Goal: Task Accomplishment & Management: Manage account settings

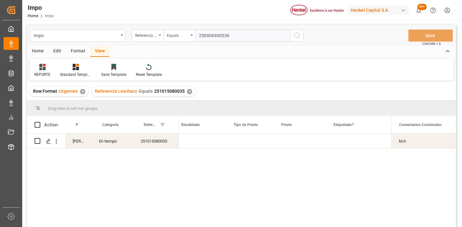
type input "250906900536"
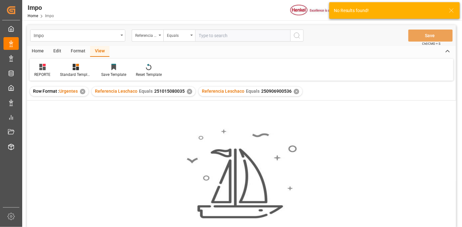
click at [189, 93] on div "✕" at bounding box center [189, 91] width 5 height 5
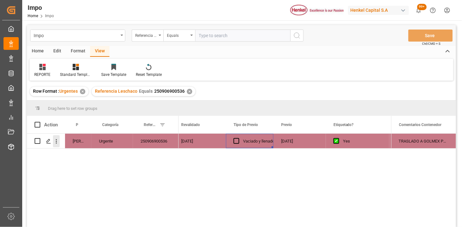
click at [56, 140] on icon "open menu" at bounding box center [56, 141] width 7 height 7
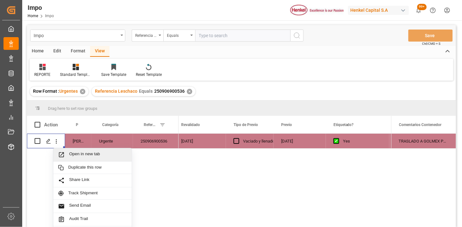
click at [75, 154] on span "Open in new tab" at bounding box center [98, 154] width 58 height 7
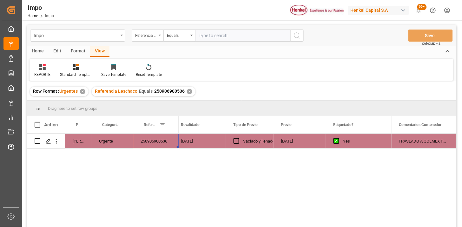
click at [220, 36] on input "text" at bounding box center [242, 35] width 95 height 12
paste input "250906900481"
type input "250906900481"
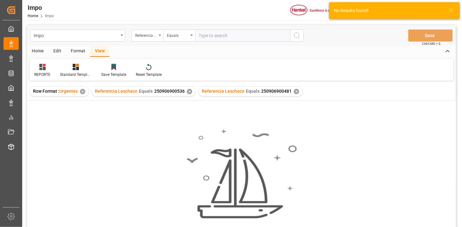
click at [187, 92] on div "✕" at bounding box center [189, 91] width 5 height 5
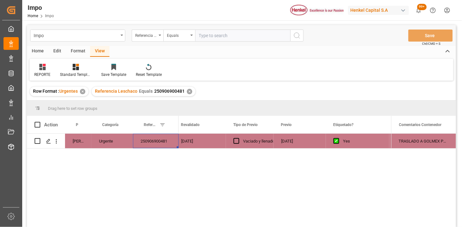
drag, startPoint x: 58, startPoint y: 138, endPoint x: 60, endPoint y: 142, distance: 4.6
click at [58, 140] on icon "open menu" at bounding box center [56, 141] width 7 height 7
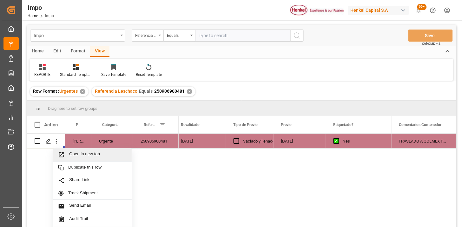
click at [80, 150] on div "Open in new tab" at bounding box center [92, 154] width 78 height 13
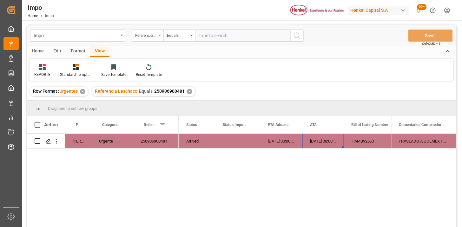
scroll to position [0, 18]
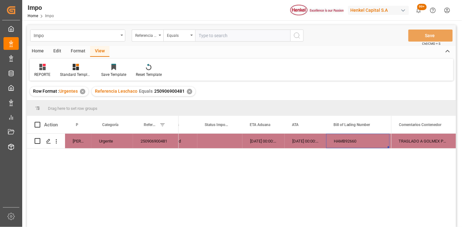
click at [221, 34] on input "text" at bounding box center [242, 35] width 95 height 12
paste input "250915080033"
type input "250915080033"
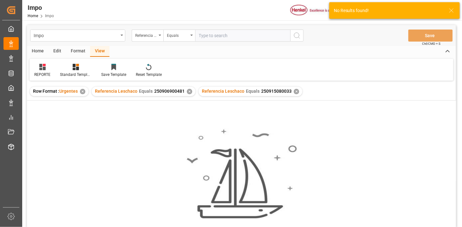
click at [189, 91] on div "✕" at bounding box center [189, 91] width 5 height 5
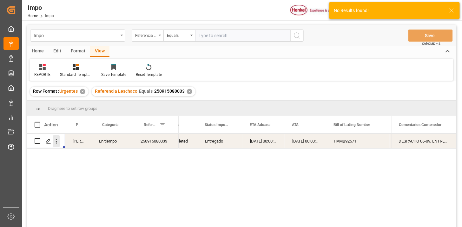
click at [57, 141] on icon "open menu" at bounding box center [56, 141] width 7 height 7
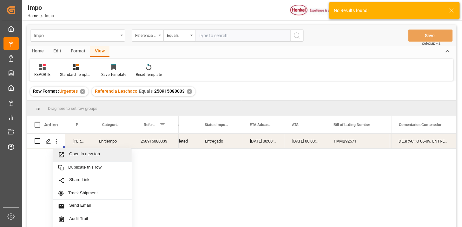
click at [71, 151] on span "Open in new tab" at bounding box center [98, 154] width 58 height 7
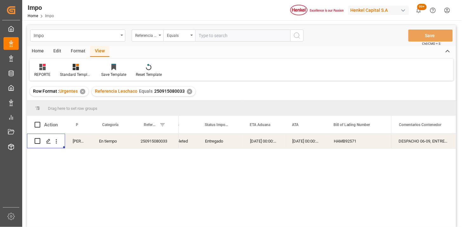
click at [203, 33] on input "text" at bounding box center [242, 35] width 95 height 12
paste input "251015080049"
type input "251015080049"
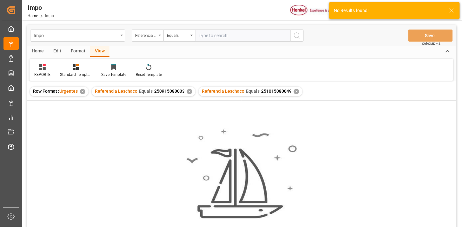
click at [189, 92] on div "✕" at bounding box center [189, 91] width 5 height 5
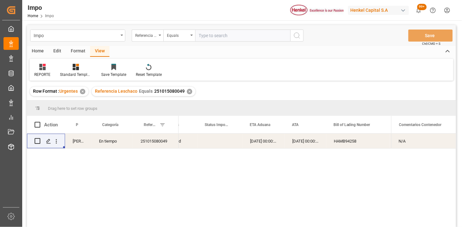
click at [265, 142] on div "18-09-2025 00:00:00" at bounding box center [263, 141] width 42 height 15
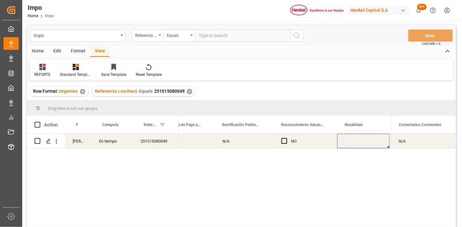
scroll to position [0, 583]
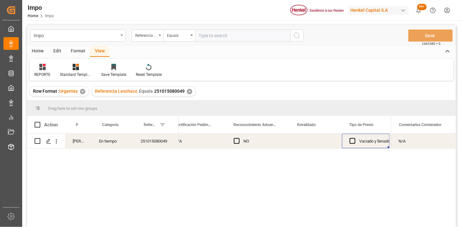
click at [311, 141] on div "Press SPACE to select this row." at bounding box center [316, 141] width 52 height 15
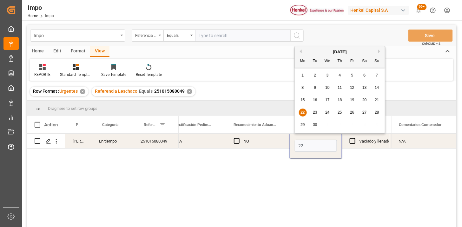
type input "22-09-2025"
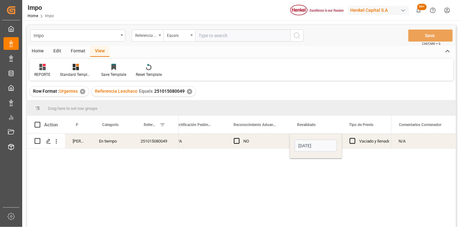
click at [359, 143] on div "Vaciado y llenado" at bounding box center [374, 141] width 31 height 15
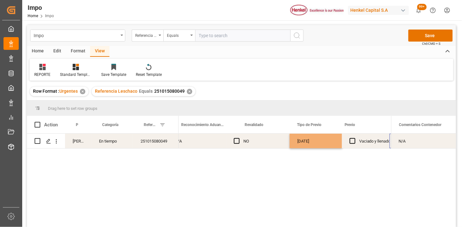
scroll to position [0, 636]
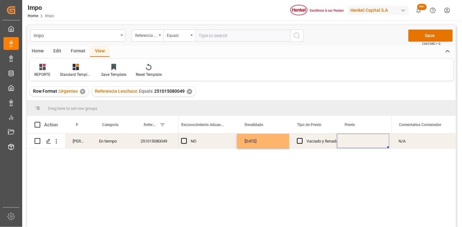
click at [367, 141] on div "Press SPACE to select this row." at bounding box center [363, 141] width 52 height 15
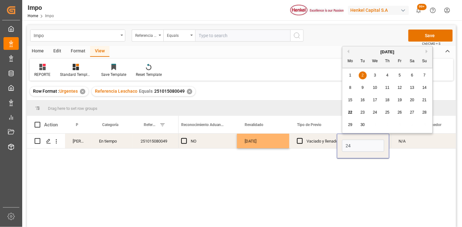
type input "24-09-2025"
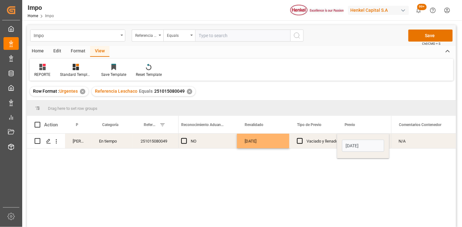
click at [324, 139] on div "Vaciado y llenado" at bounding box center [321, 141] width 31 height 15
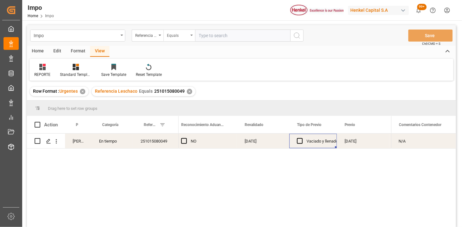
click at [179, 39] on div "Equals" at bounding box center [179, 35] width 32 height 12
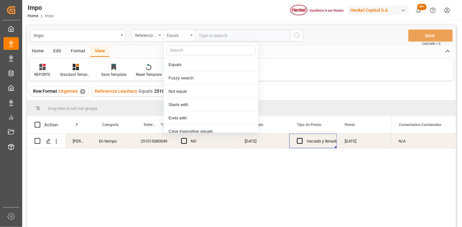
scroll to position [32, 0]
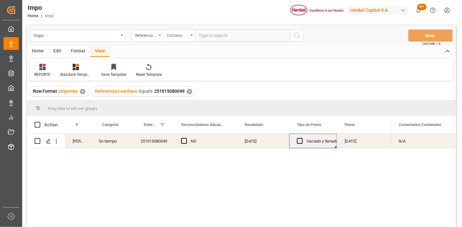
paste input "250906900806 250906900819"
type input "250906900806,250906900819"
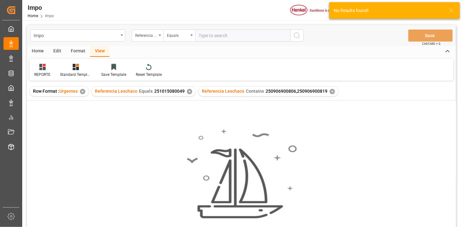
click at [189, 90] on div "✕" at bounding box center [189, 91] width 5 height 5
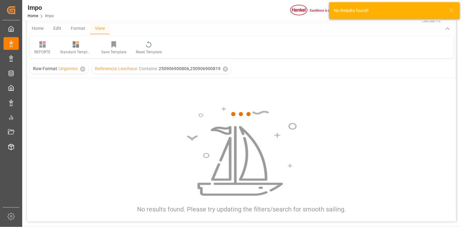
scroll to position [35, 0]
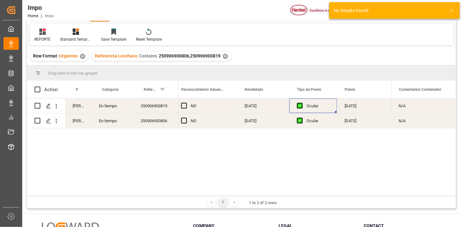
click at [253, 110] on div "12-09-2025" at bounding box center [263, 105] width 52 height 15
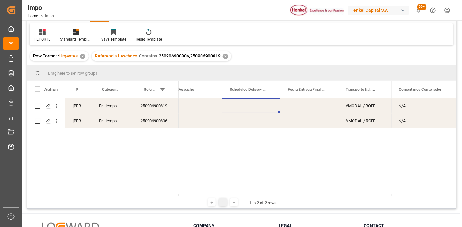
scroll to position [0, 1025]
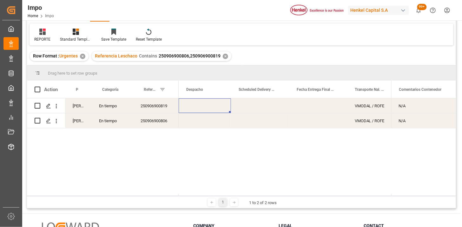
click at [199, 106] on div "Press SPACE to select this row." at bounding box center [205, 105] width 52 height 15
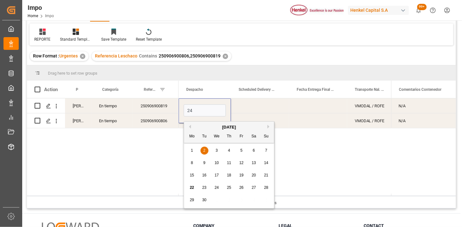
type input "24-09-2025"
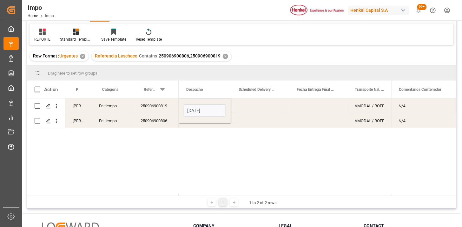
click at [270, 100] on div "Press SPACE to select this row." at bounding box center [260, 105] width 58 height 15
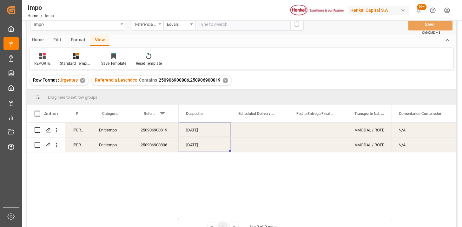
scroll to position [0, 0]
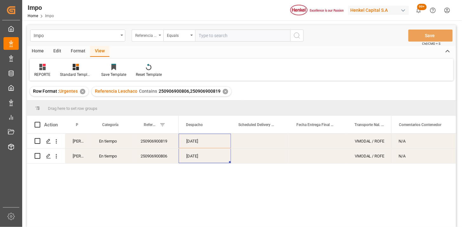
click at [148, 36] on div "Referencia Leschaco" at bounding box center [146, 34] width 22 height 7
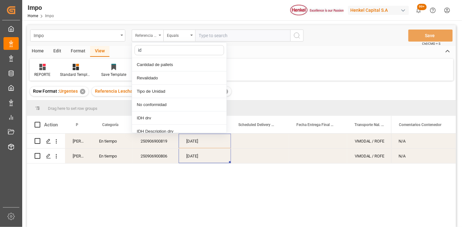
type input "idh"
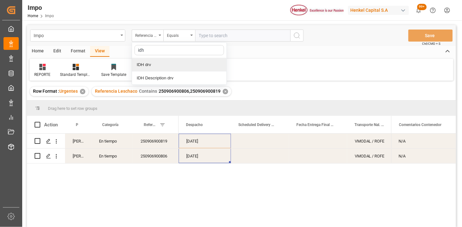
drag, startPoint x: 170, startPoint y: 67, endPoint x: 223, endPoint y: 37, distance: 60.9
click at [170, 67] on div "IDH drv" at bounding box center [179, 64] width 95 height 13
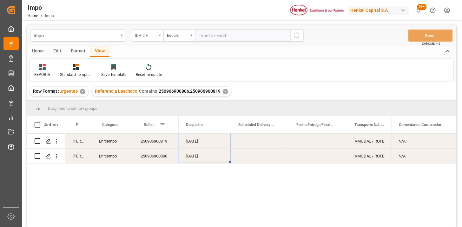
click at [225, 33] on input "text" at bounding box center [242, 35] width 95 height 12
paste input "995868"
type input "995868"
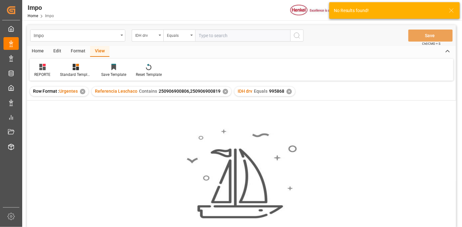
click at [225, 92] on div "✕" at bounding box center [225, 91] width 5 height 5
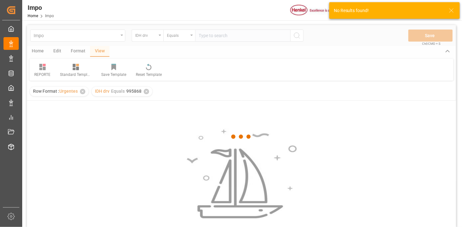
scroll to position [35, 0]
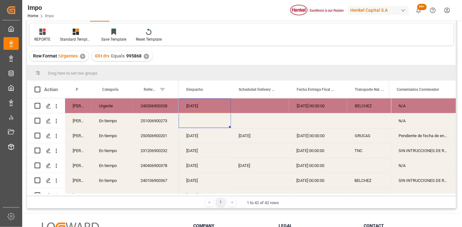
click at [104, 115] on div "En tiempo" at bounding box center [112, 120] width 42 height 15
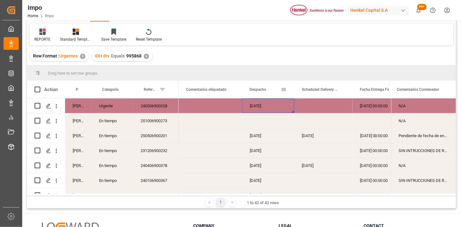
click at [264, 93] on div "Despacho" at bounding box center [265, 89] width 31 height 17
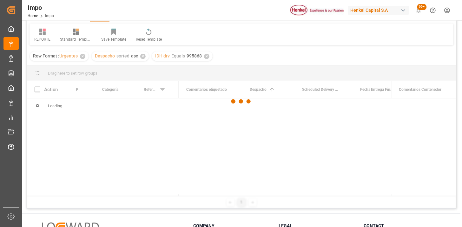
click at [371, 103] on div at bounding box center [241, 101] width 429 height 223
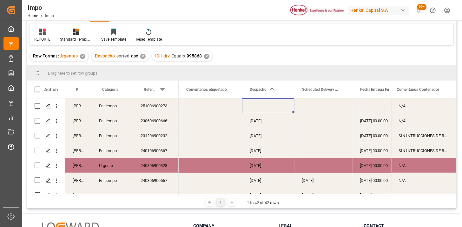
click at [370, 106] on div "Press SPACE to select this row." at bounding box center [381, 105] width 58 height 15
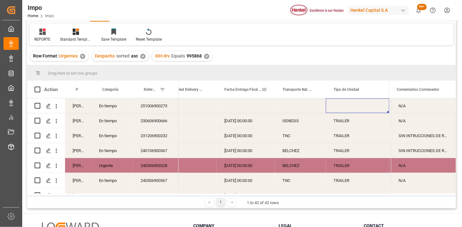
click at [246, 95] on div "Fecha Entrega Final en Almacén" at bounding box center [242, 89] width 37 height 17
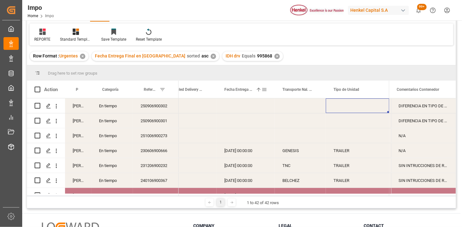
click at [244, 92] on div "Fecha Entrega Final en Almacén 1" at bounding box center [242, 89] width 37 height 17
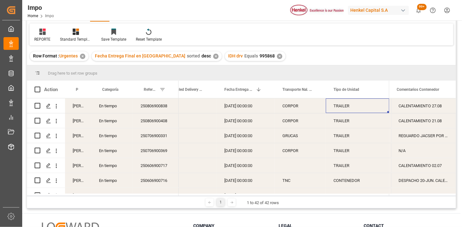
click at [252, 122] on div "21-08-2025 00:00:00" at bounding box center [246, 120] width 58 height 15
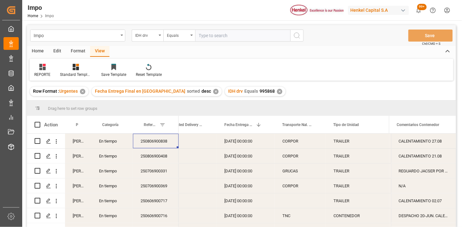
click at [152, 36] on div "IDH drv" at bounding box center [146, 34] width 22 height 7
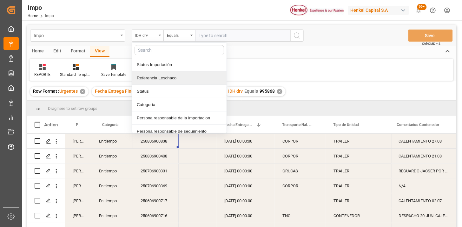
drag, startPoint x: 164, startPoint y: 75, endPoint x: 222, endPoint y: 35, distance: 70.5
click at [171, 70] on div "Status Importación Referencia Leschaco Status Categoría Persona responsable de …" at bounding box center [179, 87] width 95 height 91
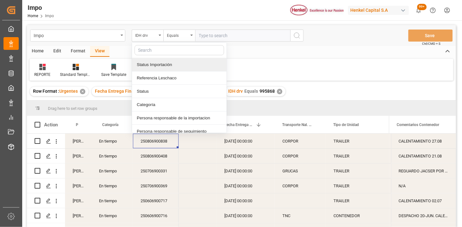
click at [223, 35] on input "text" at bounding box center [242, 35] width 95 height 12
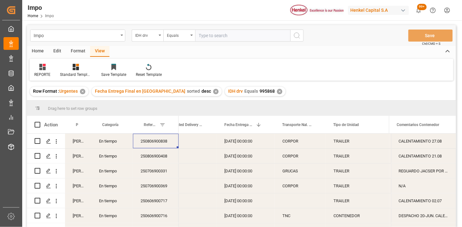
paste input "250906900874"
type input "250906900874"
click at [148, 37] on div "IDH drv" at bounding box center [146, 34] width 22 height 7
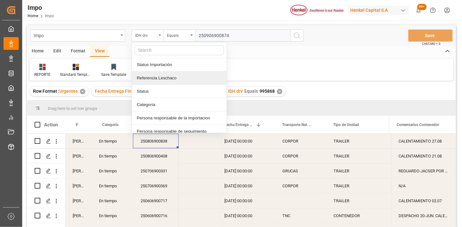
drag, startPoint x: 157, startPoint y: 75, endPoint x: 193, endPoint y: 55, distance: 40.7
click at [158, 74] on div "Referencia Leschaco" at bounding box center [179, 77] width 95 height 13
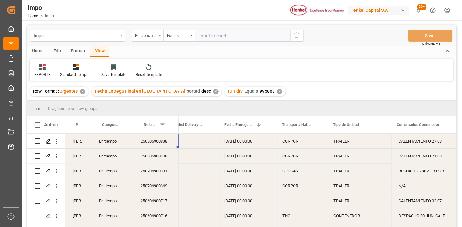
click at [208, 37] on input "text" at bounding box center [242, 35] width 95 height 12
paste input "250906900874"
type input "250906900874"
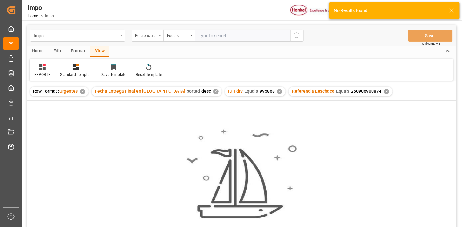
click at [213, 92] on div "✕" at bounding box center [215, 91] width 5 height 5
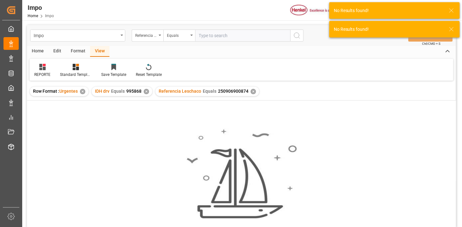
click at [147, 91] on div "✕" at bounding box center [146, 91] width 5 height 5
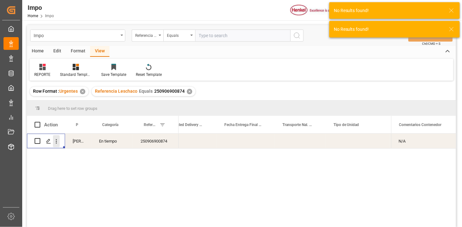
click at [57, 145] on button "open menu" at bounding box center [56, 141] width 7 height 12
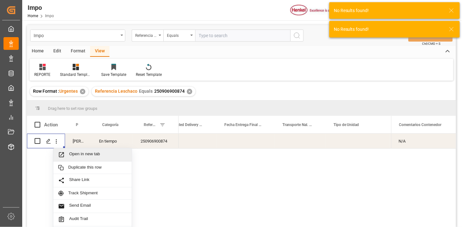
click at [72, 151] on span "Open in new tab" at bounding box center [98, 154] width 58 height 7
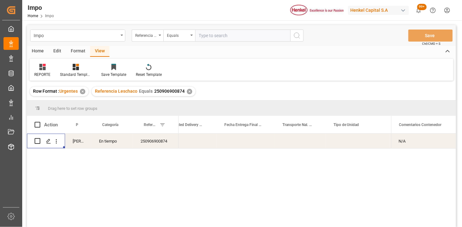
click at [214, 36] on input "text" at bounding box center [242, 35] width 95 height 12
paste input "250906900869"
type input "250906900869"
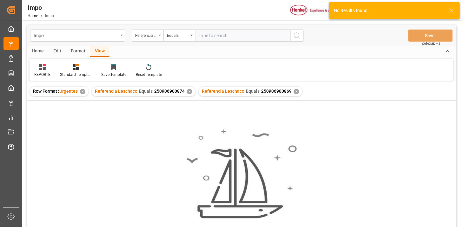
click at [187, 93] on div "✕" at bounding box center [189, 91] width 5 height 5
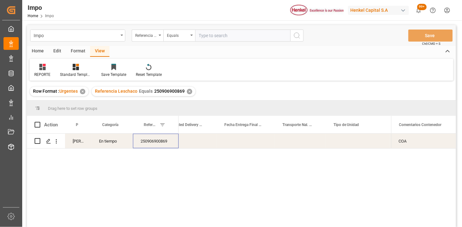
click at [162, 143] on div "250906900869" at bounding box center [156, 141] width 46 height 15
click at [56, 143] on icon "open menu" at bounding box center [56, 141] width 7 height 7
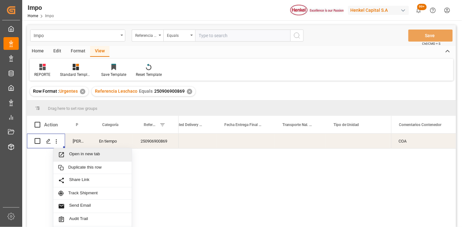
click at [75, 156] on span "Open in new tab" at bounding box center [98, 154] width 58 height 7
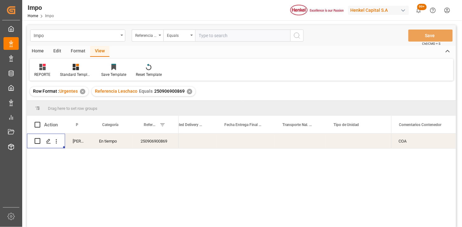
click at [248, 37] on input "text" at bounding box center [242, 35] width 95 height 12
paste input "250906900774"
type input "250906900774"
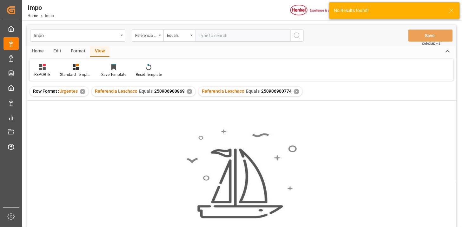
click at [188, 92] on div "✕" at bounding box center [189, 91] width 5 height 5
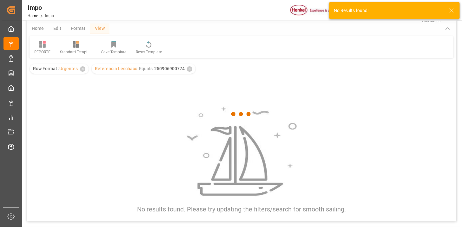
scroll to position [35, 0]
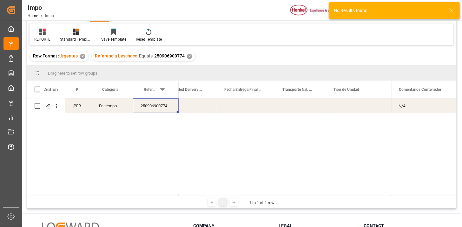
click at [162, 107] on div "250906900774" at bounding box center [156, 105] width 46 height 15
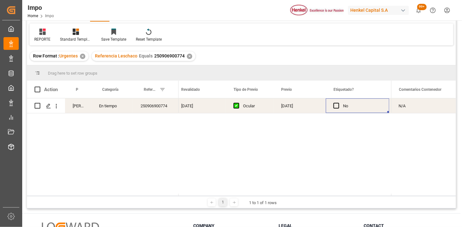
scroll to position [0, 751]
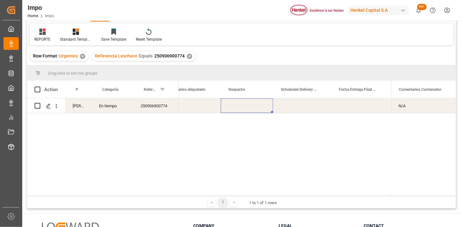
click at [240, 107] on div "Press SPACE to select this row." at bounding box center [247, 105] width 52 height 15
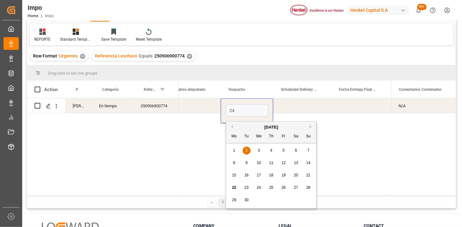
type input "24-09-2025"
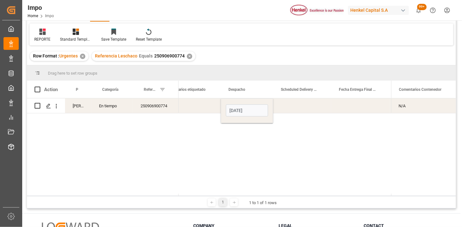
click at [296, 110] on div "Press SPACE to select this row." at bounding box center [302, 105] width 58 height 15
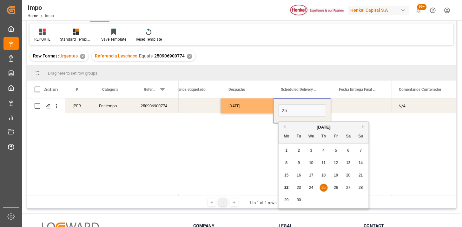
type input "25-09-2025"
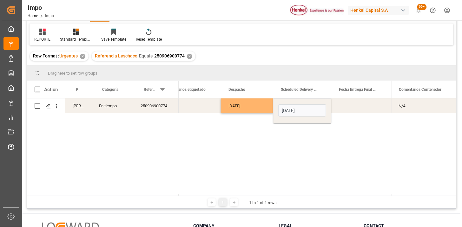
click at [254, 107] on div "24-09-2025" at bounding box center [247, 105] width 52 height 15
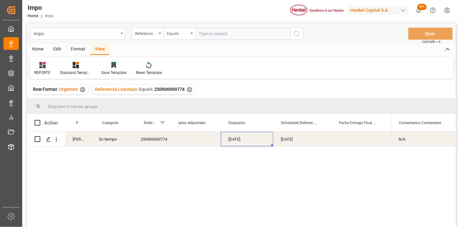
scroll to position [0, 0]
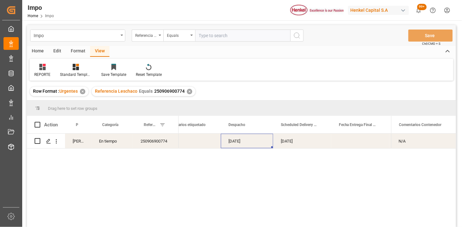
click at [227, 40] on input "text" at bounding box center [242, 35] width 95 height 12
paste input "250906900874"
type input "250906900874"
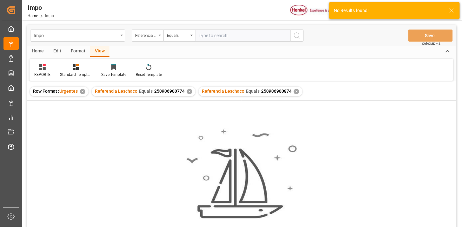
click at [189, 92] on div "✕" at bounding box center [189, 91] width 5 height 5
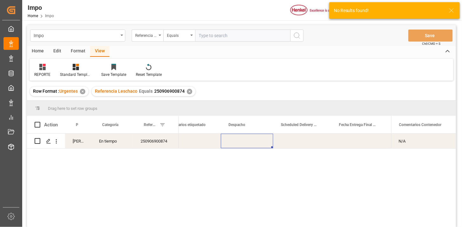
click at [245, 140] on div "Press SPACE to select this row." at bounding box center [247, 141] width 52 height 15
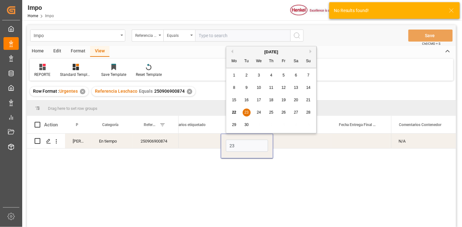
type input "23-09-2025"
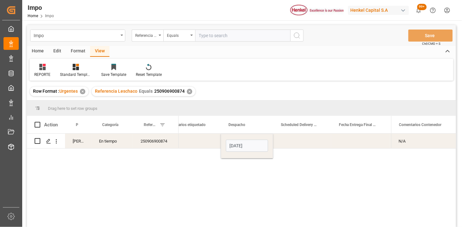
click at [297, 145] on div "Press SPACE to select this row." at bounding box center [302, 141] width 58 height 15
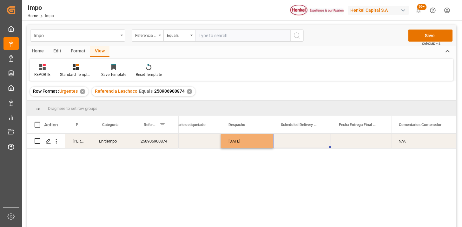
click at [297, 145] on div "Press SPACE to select this row." at bounding box center [302, 141] width 58 height 15
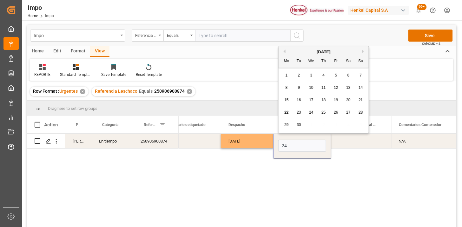
type input "24-09-2025"
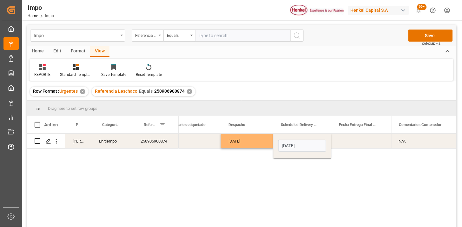
click at [245, 146] on div "23-09-2025" at bounding box center [247, 141] width 52 height 15
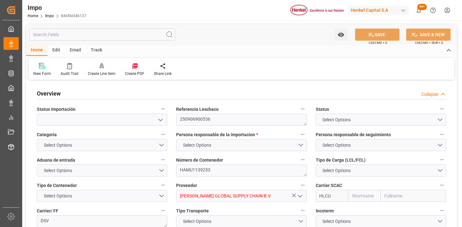
type input "Hapag Lloyd"
type input "Hapag Lloyd Aktiengesellschaft"
type input "3"
type input "40"
type input "20"
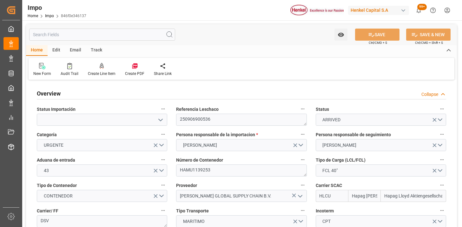
type input "19-08-2025"
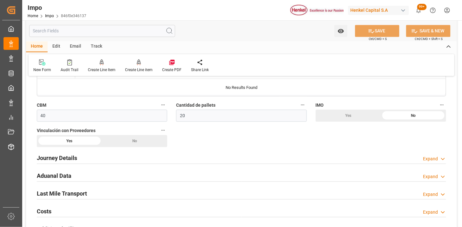
scroll to position [458, 0]
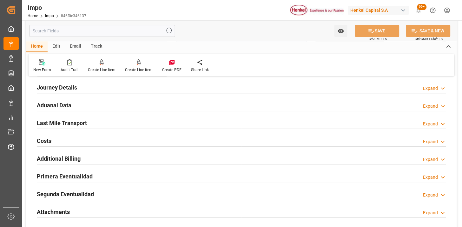
click at [111, 105] on div "Aduanal Data Expand" at bounding box center [241, 105] width 409 height 12
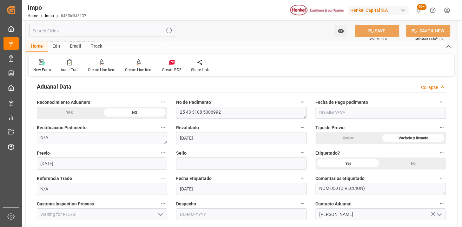
scroll to position [493, 0]
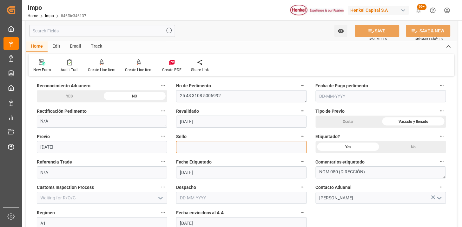
click at [209, 147] on input at bounding box center [241, 147] width 130 height 12
paste input "CEM23-3676493"
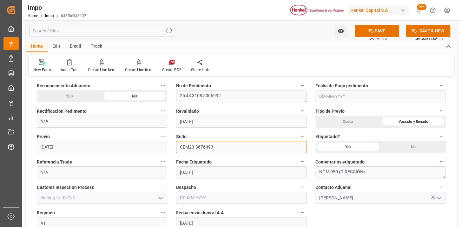
type input "CEM23-3676493"
click at [331, 95] on input "text" at bounding box center [381, 96] width 130 height 12
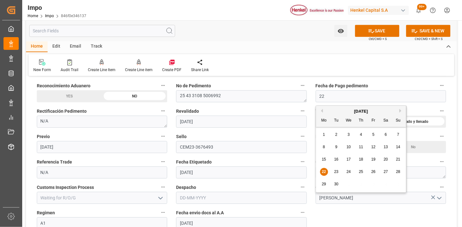
type input "[DATE]"
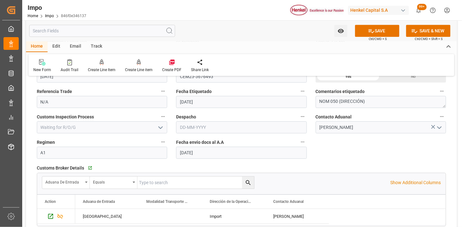
scroll to position [599, 0]
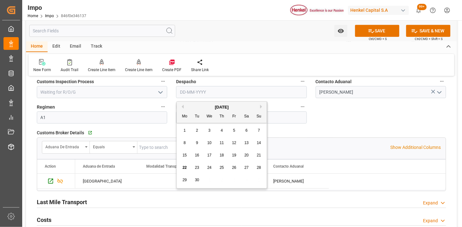
click at [187, 96] on input "text" at bounding box center [241, 92] width 130 height 12
type input "23-09-2025"
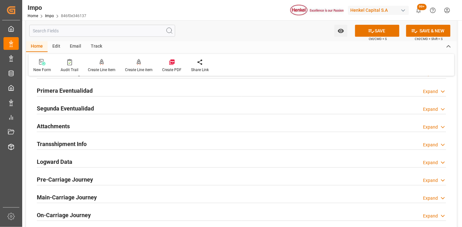
scroll to position [775, 0]
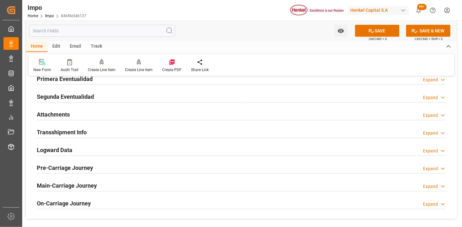
click at [107, 81] on div "Primera Eventualidad Expand" at bounding box center [241, 78] width 409 height 12
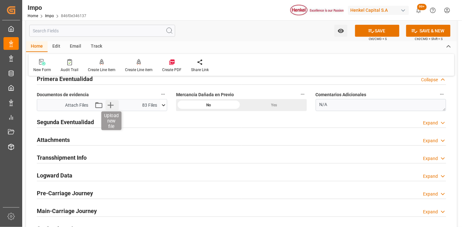
click at [109, 107] on icon "button" at bounding box center [110, 105] width 10 height 10
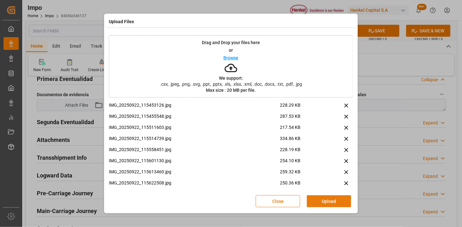
click at [337, 200] on button "Upload" at bounding box center [329, 201] width 44 height 12
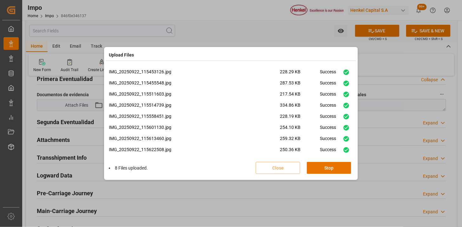
scroll to position [204, 0]
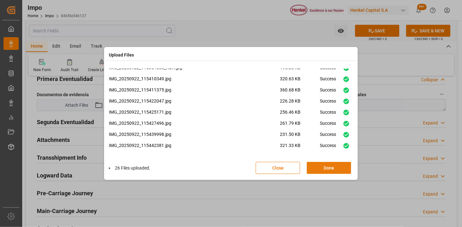
click at [333, 168] on button "Done" at bounding box center [329, 168] width 44 height 12
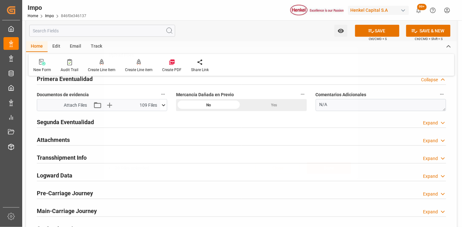
scroll to position [0, 0]
click at [93, 145] on div "Attachments Expand" at bounding box center [241, 139] width 409 height 12
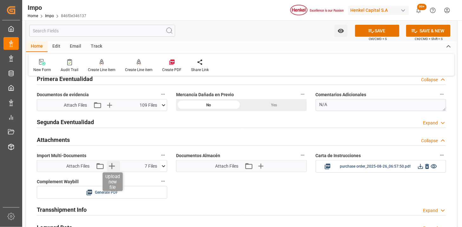
click at [112, 166] on icon "button" at bounding box center [112, 166] width 6 height 6
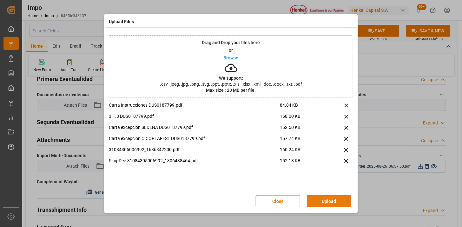
click at [324, 201] on button "Upload" at bounding box center [329, 201] width 44 height 12
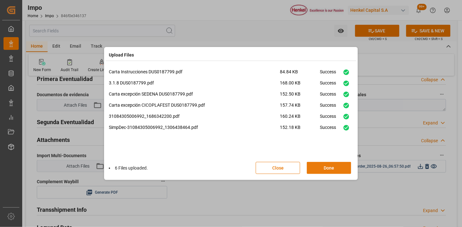
drag, startPoint x: 324, startPoint y: 167, endPoint x: 316, endPoint y: 165, distance: 8.5
click at [324, 168] on button "Done" at bounding box center [329, 168] width 44 height 12
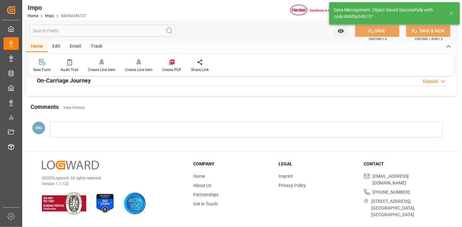
scroll to position [591, 0]
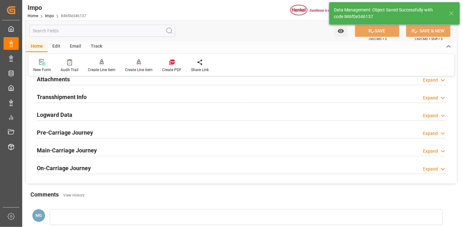
click at [124, 102] on div "Transshipment Info Expand" at bounding box center [241, 96] width 409 height 12
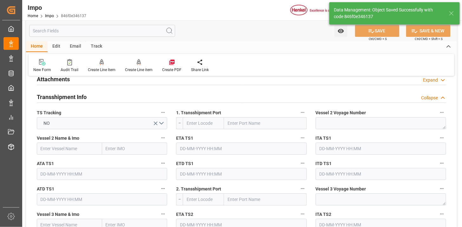
click at [99, 81] on div "Attachments Expand" at bounding box center [241, 79] width 409 height 12
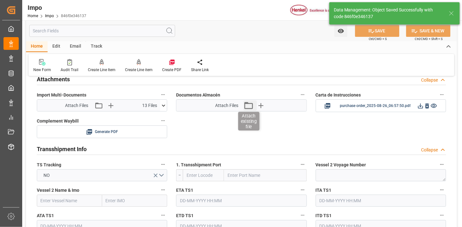
click at [250, 109] on icon "button" at bounding box center [248, 105] width 10 height 10
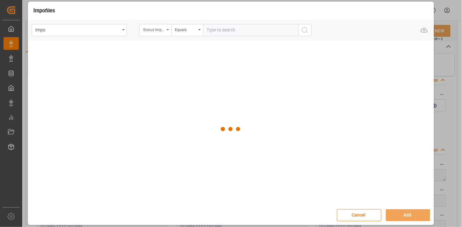
click at [147, 33] on div "Status Importación" at bounding box center [156, 30] width 32 height 12
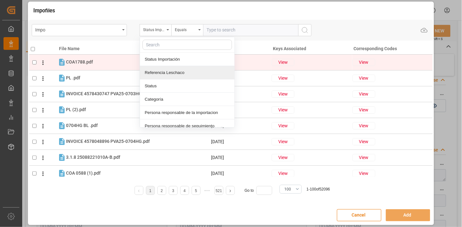
drag, startPoint x: 170, startPoint y: 75, endPoint x: 186, endPoint y: 67, distance: 18.2
click at [170, 74] on div "Referencia Leschaco" at bounding box center [187, 72] width 95 height 13
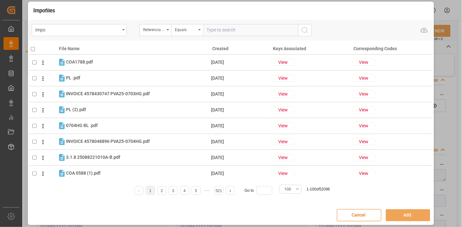
drag, startPoint x: 222, startPoint y: 29, endPoint x: 243, endPoint y: 33, distance: 20.7
click at [222, 29] on input "text" at bounding box center [250, 30] width 95 height 12
paste input "250906900536"
type input "250906900536"
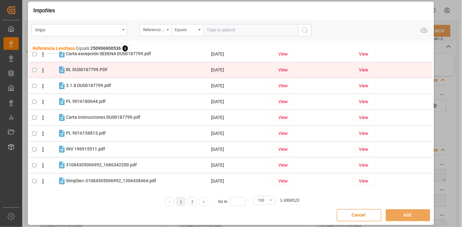
scroll to position [70, 0]
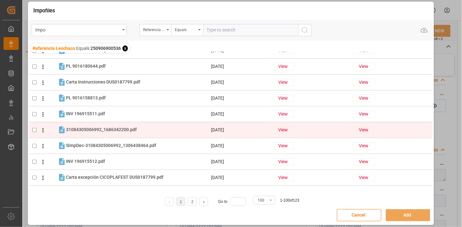
drag, startPoint x: 121, startPoint y: 128, endPoint x: 121, endPoint y: 133, distance: 5.1
click at [121, 130] on span "31084305006992_1686342200.pdf" at bounding box center [101, 129] width 71 height 5
checkbox input "true"
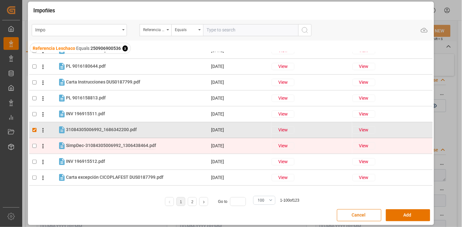
click at [121, 147] on span "SimpDec-31084305006992_1306438464.pdf" at bounding box center [111, 145] width 90 height 5
checkbox input "true"
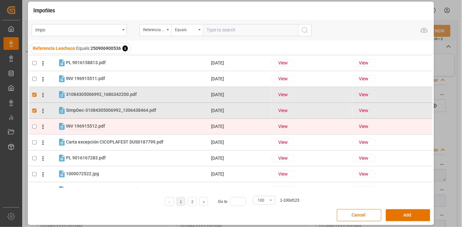
click at [81, 124] on span "INV 196915512.pdf" at bounding box center [85, 125] width 39 height 5
checkbox input "true"
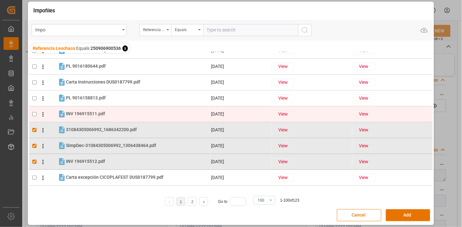
click at [101, 115] on span "INV 196915511.pdf" at bounding box center [85, 113] width 39 height 5
checkbox input "true"
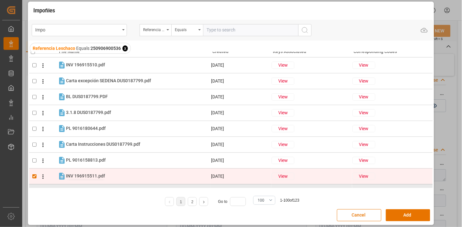
scroll to position [0, 0]
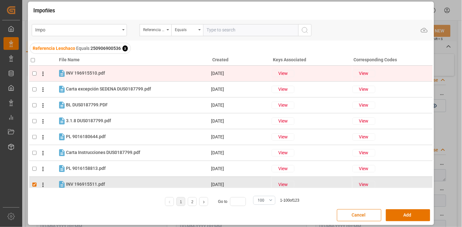
drag, startPoint x: 89, startPoint y: 75, endPoint x: 86, endPoint y: 79, distance: 5.4
click at [88, 75] on span "INV 196915510.pdf" at bounding box center [85, 72] width 39 height 5
checkbox input "true"
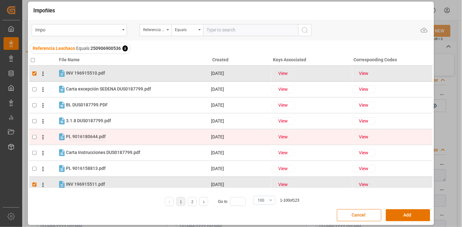
click at [88, 135] on span "PL 9016180644.pdf" at bounding box center [86, 136] width 40 height 5
checkbox input "true"
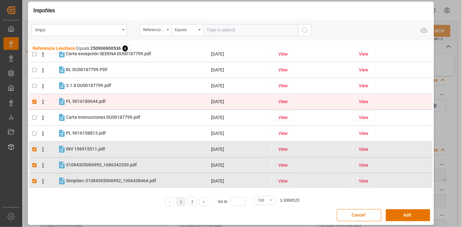
click at [96, 131] on span "PL 9016158813.pdf" at bounding box center [86, 132] width 40 height 5
checkbox input "true"
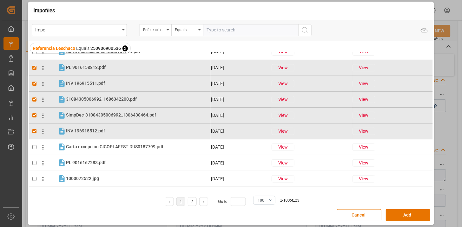
scroll to position [106, 0]
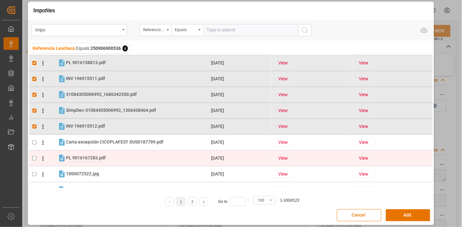
drag, startPoint x: 99, startPoint y: 158, endPoint x: 104, endPoint y: 157, distance: 4.8
click at [100, 159] on span "PL 9016167283.pdf" at bounding box center [86, 157] width 40 height 5
checkbox input "true"
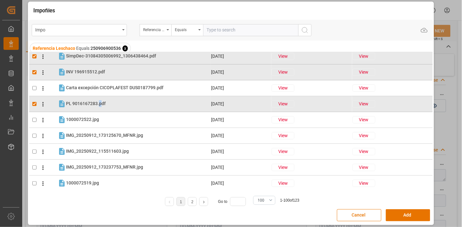
scroll to position [176, 0]
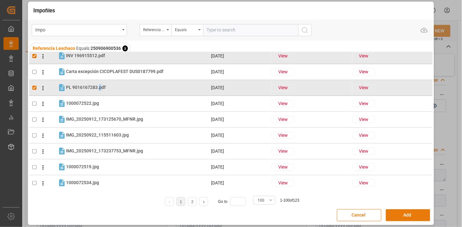
click at [411, 214] on button "Add" at bounding box center [408, 215] width 44 height 12
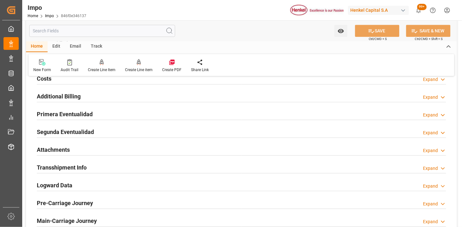
scroll to position [485, 0]
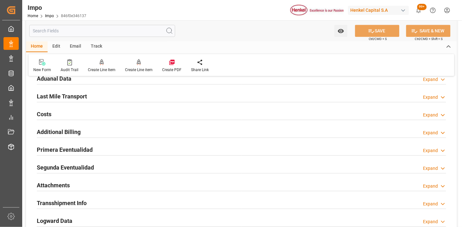
drag, startPoint x: 83, startPoint y: 100, endPoint x: 217, endPoint y: 106, distance: 134.0
click at [83, 99] on h2 "Last Mile Transport" at bounding box center [62, 96] width 50 height 9
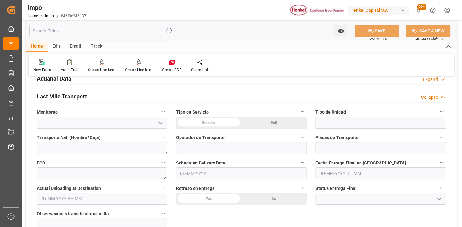
scroll to position [520, 0]
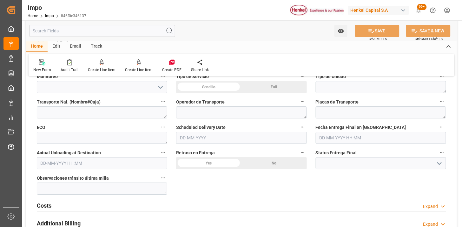
click at [212, 84] on div "Sencillo" at bounding box center [208, 87] width 65 height 12
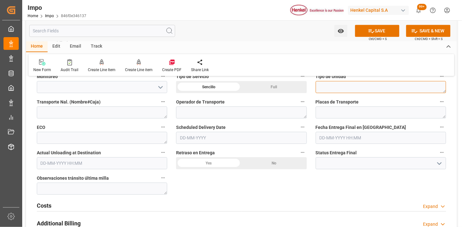
click at [326, 86] on textarea at bounding box center [381, 87] width 130 height 12
type textarea "TRAILER"
click at [242, 137] on input "text" at bounding box center [241, 138] width 130 height 12
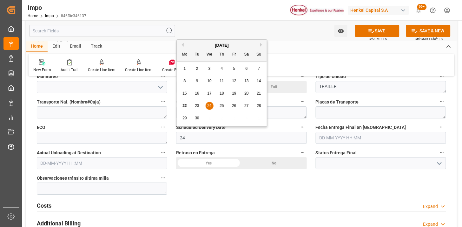
type input "[DATE]"
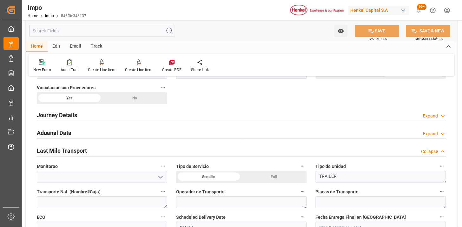
scroll to position [414, 0]
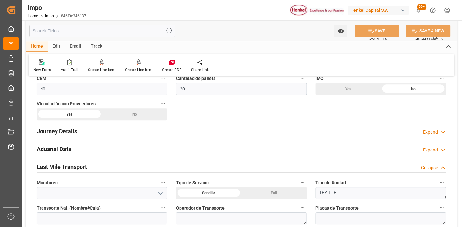
click at [136, 148] on div "Aduanal Data Expand" at bounding box center [241, 148] width 409 height 12
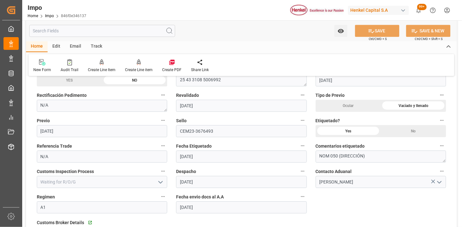
scroll to position [520, 0]
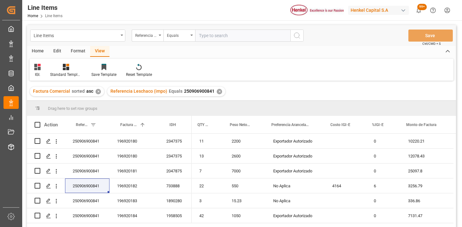
click at [245, 32] on input "text" at bounding box center [242, 35] width 95 height 12
type input "250906900536"
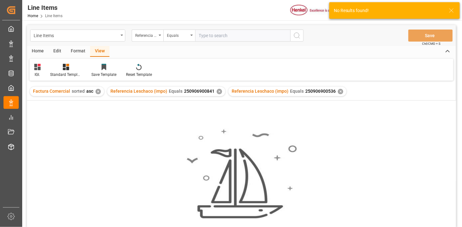
click at [217, 91] on div "✕" at bounding box center [219, 91] width 5 height 5
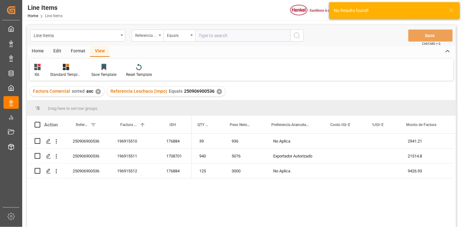
click at [98, 92] on div "✕" at bounding box center [97, 91] width 5 height 5
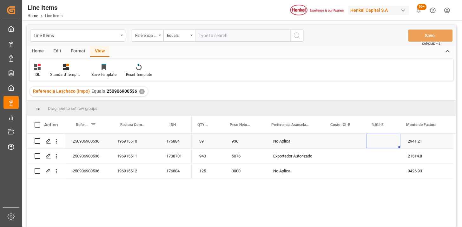
click at [375, 137] on div "Press SPACE to select this row." at bounding box center [383, 141] width 34 height 15
click at [379, 143] on input "Press SPACE to select this row." at bounding box center [383, 145] width 24 height 12
click at [379, 143] on div "Press SPACE to select this row." at bounding box center [383, 141] width 34 height 15
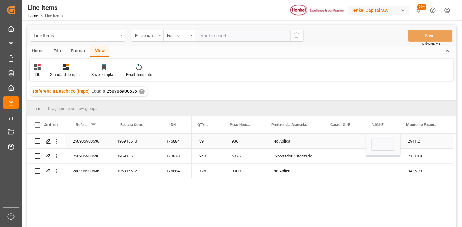
click at [379, 143] on input "Press SPACE to select this row." at bounding box center [383, 145] width 24 height 12
type input "5"
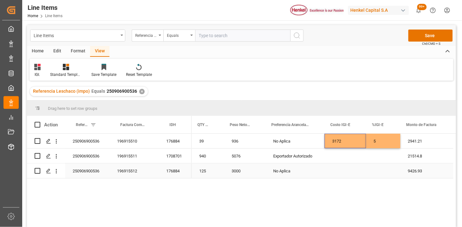
click at [381, 171] on div "Press SPACE to select this row." at bounding box center [383, 170] width 34 height 15
click at [381, 171] on input "Press SPACE to select this row." at bounding box center [383, 167] width 24 height 12
type input "5"
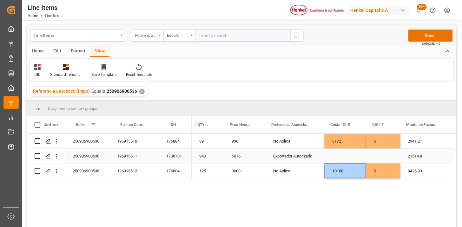
click at [382, 154] on div "Press SPACE to select this row." at bounding box center [383, 155] width 34 height 15
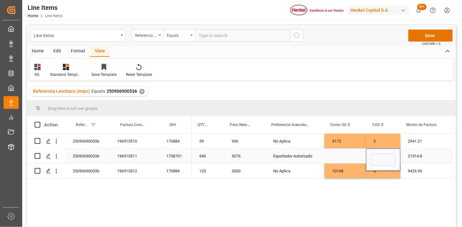
type input "0"
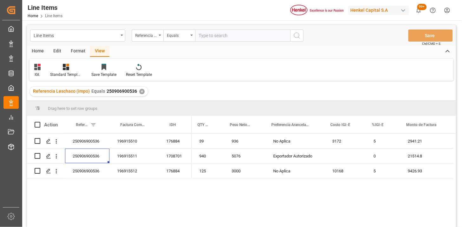
click at [211, 33] on input "text" at bounding box center [242, 35] width 95 height 12
paste input "250906900481"
type input "25090690048"
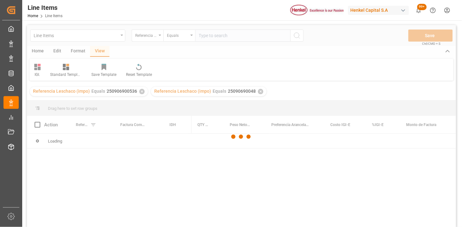
click at [211, 33] on div at bounding box center [241, 136] width 429 height 223
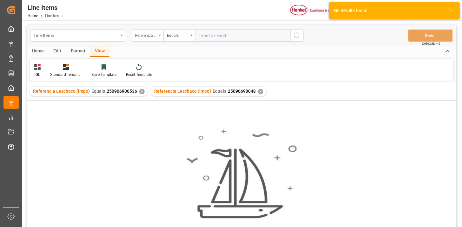
click at [219, 38] on input "text" at bounding box center [242, 35] width 95 height 12
paste input "250906900481"
type input "250906900481"
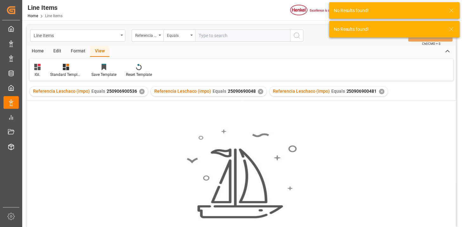
click at [141, 90] on div "✕" at bounding box center [141, 91] width 5 height 5
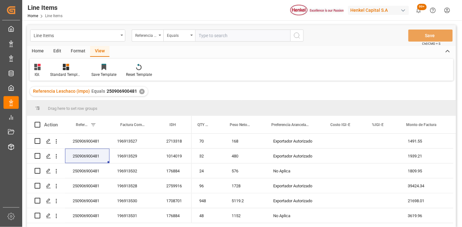
scroll to position [35, 0]
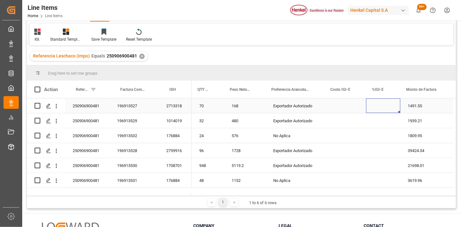
click at [380, 107] on div "Press SPACE to select this row." at bounding box center [383, 105] width 34 height 15
type input "0"
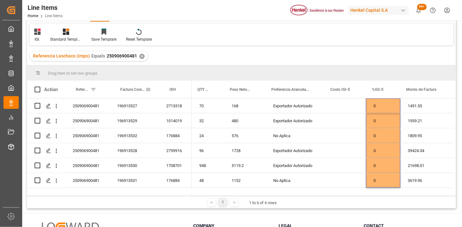
click at [133, 95] on div "Factura Comercial" at bounding box center [132, 89] width 25 height 17
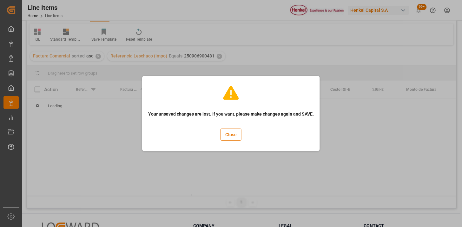
click at [218, 134] on div "Your unsaved changes are lost. If you want, please make changes again and SAVE.…" at bounding box center [231, 113] width 174 height 72
click at [234, 137] on button "Close" at bounding box center [230, 134] width 21 height 12
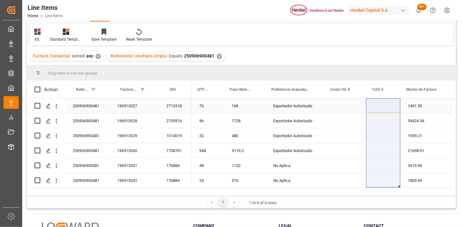
click at [377, 106] on div "Press SPACE to select this row." at bounding box center [383, 105] width 34 height 15
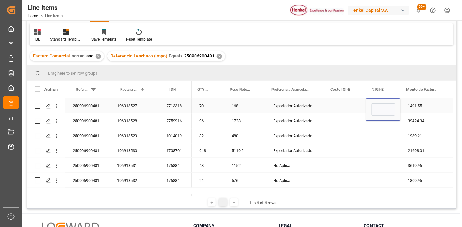
click at [377, 106] on input "Press SPACE to select this row." at bounding box center [383, 109] width 24 height 12
type input "0"
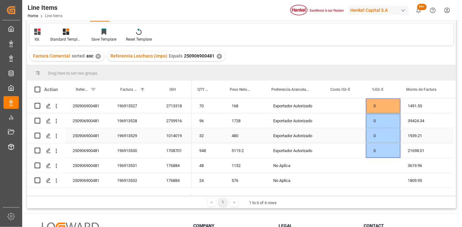
scroll to position [0, 1]
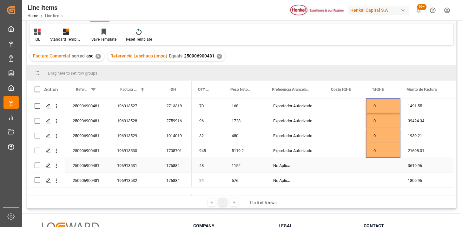
click at [381, 166] on div "Press SPACE to select this row." at bounding box center [383, 165] width 34 height 15
click at [380, 166] on input "Press SPACE to select this row." at bounding box center [383, 169] width 24 height 12
type input "5"
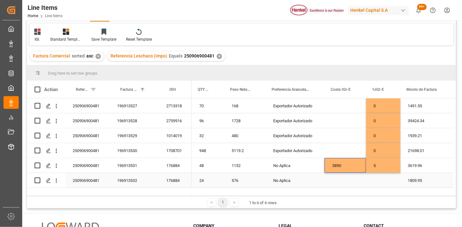
click at [379, 178] on div "Press SPACE to select this row." at bounding box center [383, 180] width 34 height 15
click at [379, 178] on input "Press SPACE to select this row." at bounding box center [383, 176] width 24 height 12
type input "5"
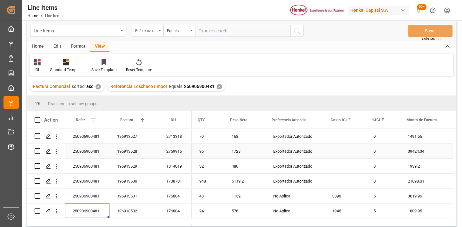
scroll to position [0, 0]
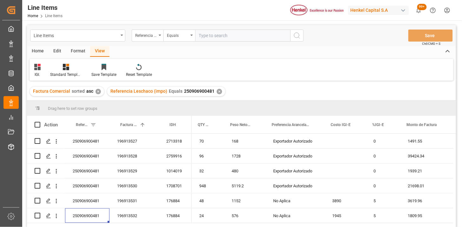
click at [209, 41] on input "text" at bounding box center [242, 35] width 95 height 12
paste input "250906900874"
type input "250906900874"
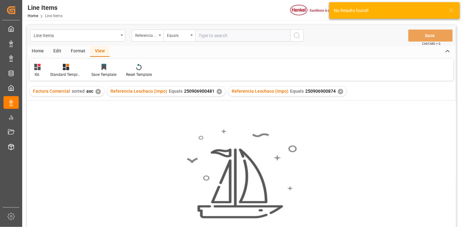
click at [217, 92] on div "✕" at bounding box center [219, 91] width 5 height 5
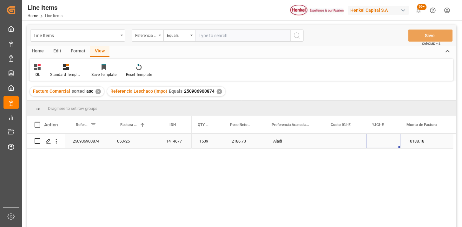
click at [383, 138] on div "Press SPACE to select this row." at bounding box center [383, 141] width 34 height 15
click at [383, 140] on input "Press SPACE to select this row." at bounding box center [383, 145] width 24 height 12
type input "15"
click at [233, 38] on input "text" at bounding box center [242, 35] width 95 height 12
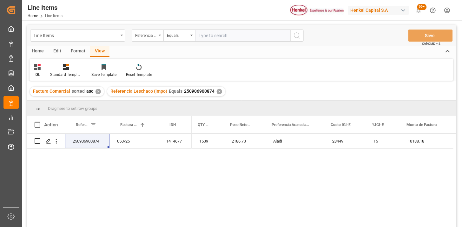
paste input "250906900869"
type input "250906900869"
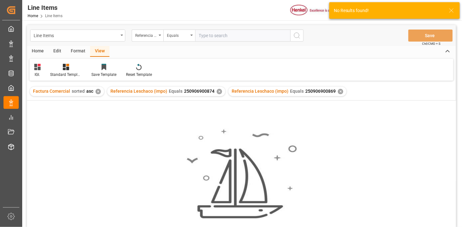
click at [217, 90] on div "✕" at bounding box center [219, 91] width 5 height 5
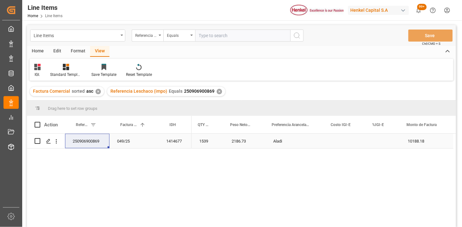
click at [385, 141] on div "Press SPACE to select this row." at bounding box center [383, 141] width 34 height 15
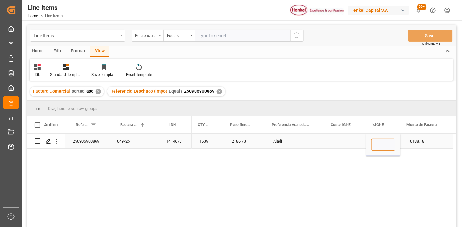
click at [385, 141] on input "Press SPACE to select this row." at bounding box center [383, 145] width 24 height 12
type input "15"
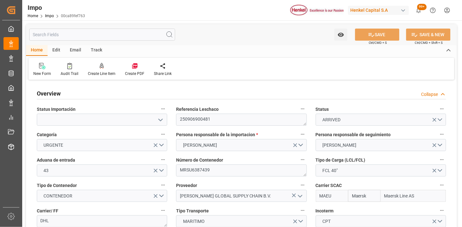
type input "Maersk"
type input "Maersk Line AS"
type input "6"
type input "50"
type input "24"
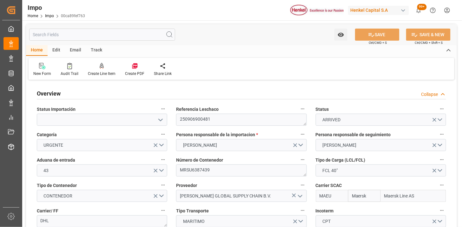
type input "21-08-2025"
type input "10-09-2025"
type input "11-09-2025"
type input "22-09-2025"
type input "26-08-2025"
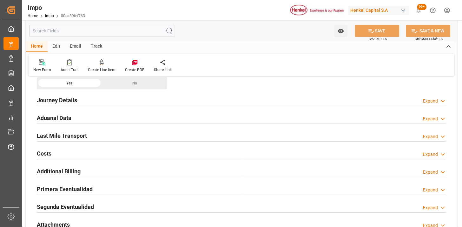
scroll to position [493, 0]
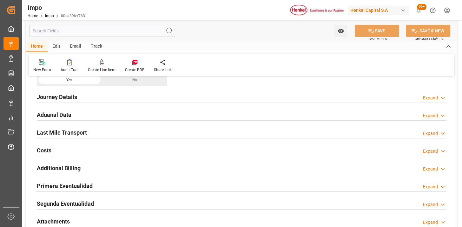
click at [134, 111] on div "Aduanal Data Expand" at bounding box center [241, 114] width 409 height 12
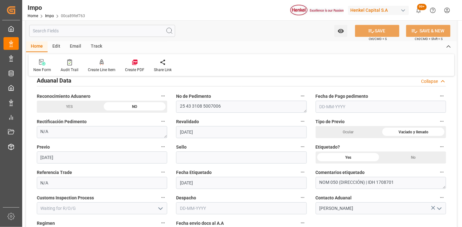
scroll to position [528, 0]
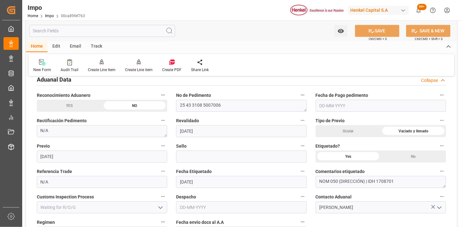
click at [337, 109] on input "text" at bounding box center [381, 106] width 130 height 12
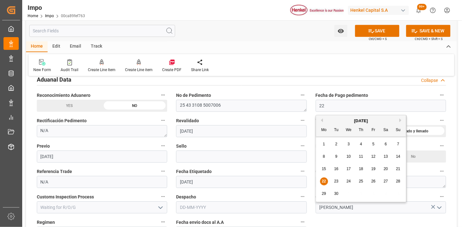
type input "22-09-2025"
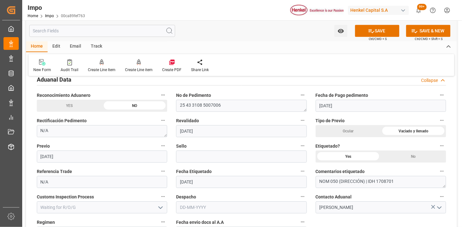
scroll to position [564, 0]
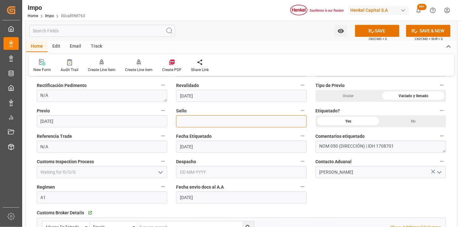
click at [227, 120] on input at bounding box center [241, 121] width 130 height 12
click at [232, 117] on input at bounding box center [241, 121] width 130 height 12
paste input "CEM23-3676492"
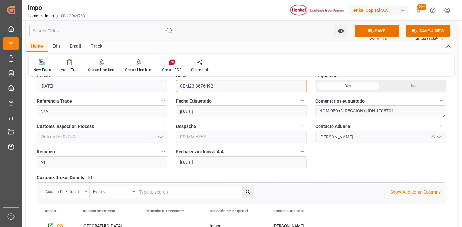
type input "CEM23-3676492"
click at [195, 137] on input "text" at bounding box center [241, 137] width 130 height 12
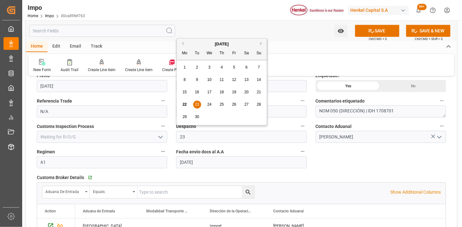
type input "23-09-2025"
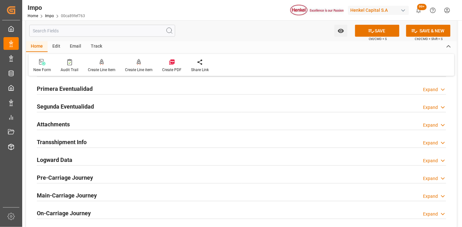
scroll to position [810, 0]
drag, startPoint x: 111, startPoint y: 91, endPoint x: 121, endPoint y: 96, distance: 11.2
click at [111, 91] on div "Primera Eventualidad Expand" at bounding box center [241, 88] width 409 height 12
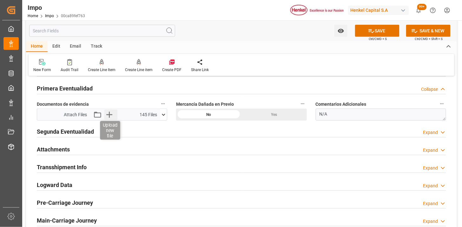
click at [107, 110] on icon "button" at bounding box center [109, 114] width 10 height 10
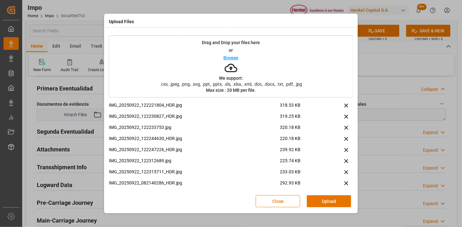
click at [323, 200] on button "Upload" at bounding box center [329, 201] width 44 height 12
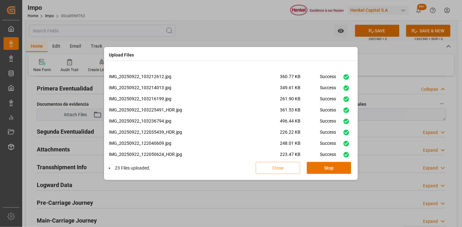
scroll to position [281, 0]
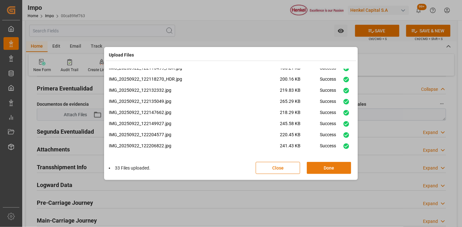
click at [334, 167] on button "Done" at bounding box center [329, 168] width 44 height 12
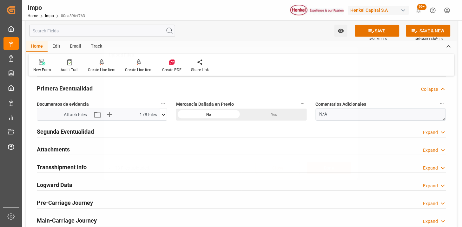
scroll to position [0, 0]
click at [126, 153] on div "Attachments Expand" at bounding box center [241, 149] width 409 height 12
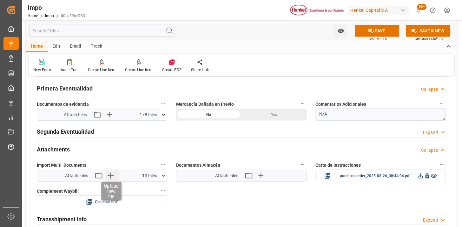
click at [110, 176] on icon "button" at bounding box center [111, 176] width 6 height 6
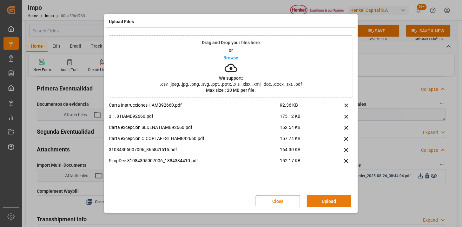
click at [338, 206] on button "Upload" at bounding box center [329, 201] width 44 height 12
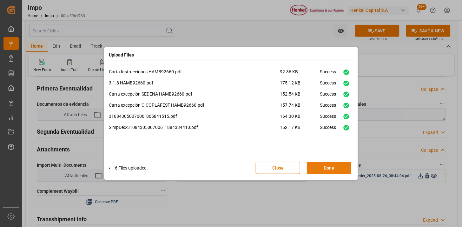
click at [343, 171] on button "Done" at bounding box center [329, 168] width 44 height 12
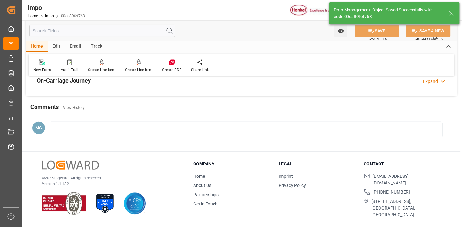
scroll to position [591, 0]
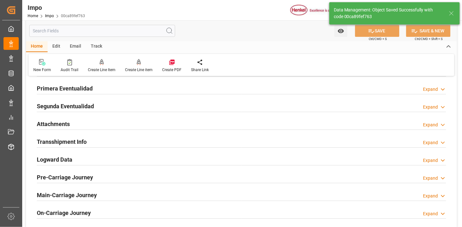
click at [102, 121] on div "Attachments Expand" at bounding box center [241, 123] width 409 height 12
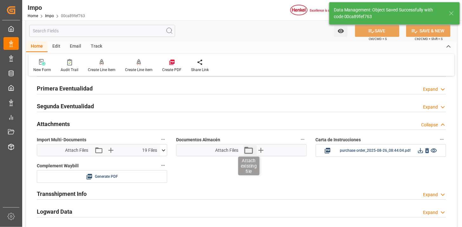
click at [248, 151] on icon "button" at bounding box center [248, 150] width 10 height 10
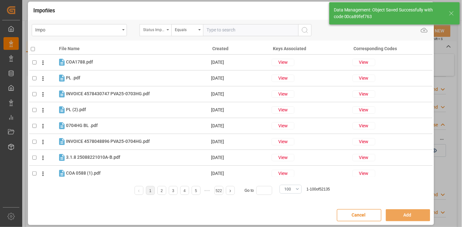
click at [160, 30] on div "Status Importación" at bounding box center [154, 28] width 22 height 7
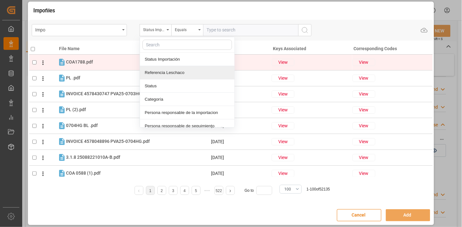
click at [176, 72] on div "Referencia Leschaco" at bounding box center [187, 72] width 95 height 13
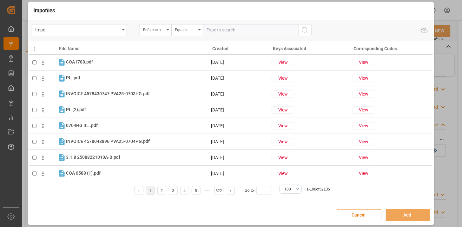
drag, startPoint x: 229, startPoint y: 36, endPoint x: 230, endPoint y: 32, distance: 3.4
click at [230, 34] on input "text" at bounding box center [250, 30] width 95 height 12
paste input "250906900481"
type input "250906900481"
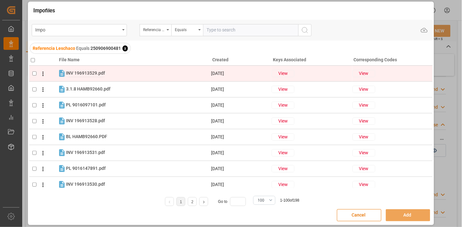
click at [78, 72] on span "INV 196913529.pdf" at bounding box center [85, 72] width 39 height 5
checkbox input "true"
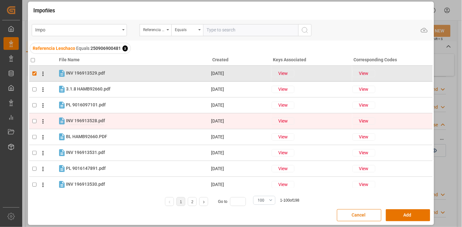
click at [87, 121] on span "INV 196913528.pdf" at bounding box center [85, 120] width 39 height 5
checkbox input "true"
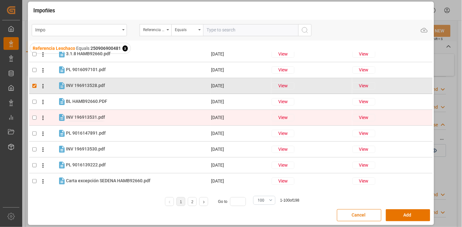
click at [87, 115] on span "INV 196913531.pdf" at bounding box center [85, 116] width 39 height 5
checkbox input "true"
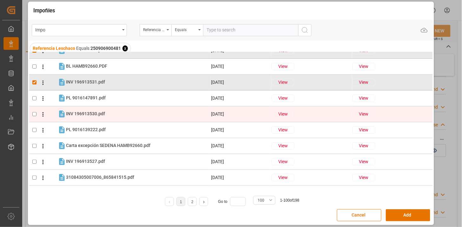
click at [83, 110] on div "INV 196913530.pdf INV 196913530.pdf" at bounding box center [138, 114] width 144 height 8
checkbox input "true"
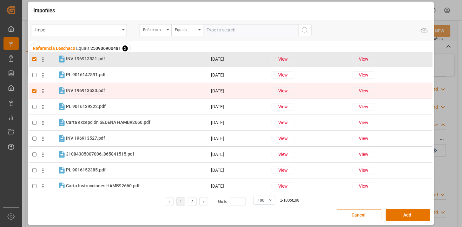
scroll to position [106, 0]
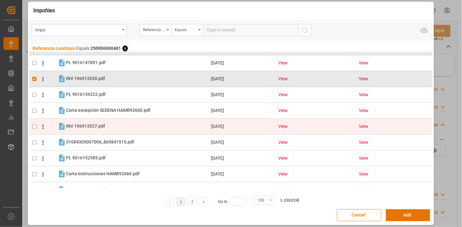
click at [93, 122] on td "INV 196913527.pdf INV 196913527.pdf" at bounding box center [133, 126] width 153 height 9
checkbox input "true"
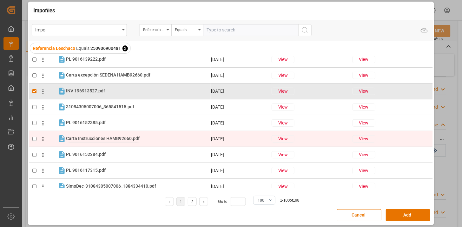
scroll to position [176, 0]
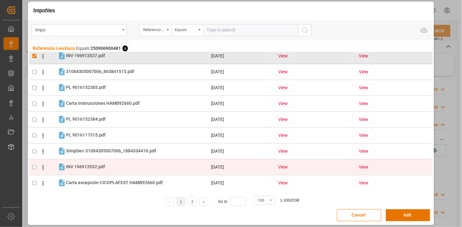
click at [86, 169] on div "INV 196913532.pdf INV 196913532.pdf" at bounding box center [85, 166] width 39 height 7
checkbox input "true"
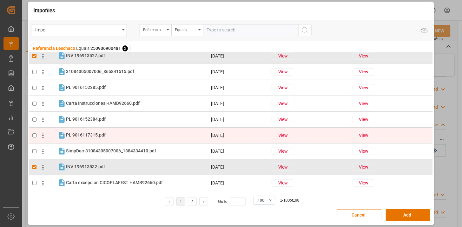
click at [99, 136] on span "PL 9016117315.pdf" at bounding box center [86, 134] width 40 height 5
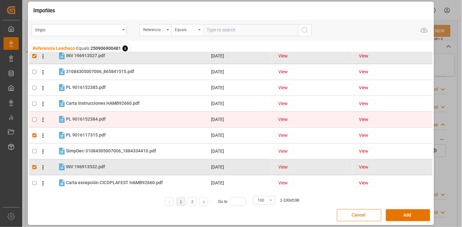
checkbox input "true"
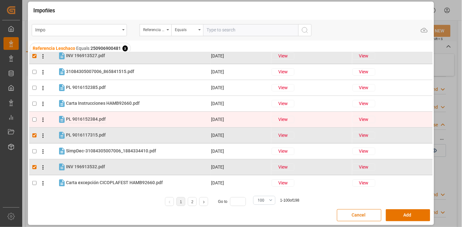
click at [91, 121] on span "PL 9016152384.pdf" at bounding box center [86, 118] width 40 height 5
checkbox input "true"
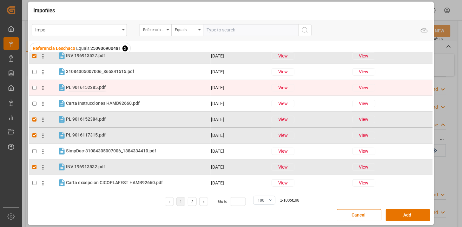
click at [88, 85] on span "PL 9016152385.pdf" at bounding box center [86, 87] width 40 height 5
checkbox input "true"
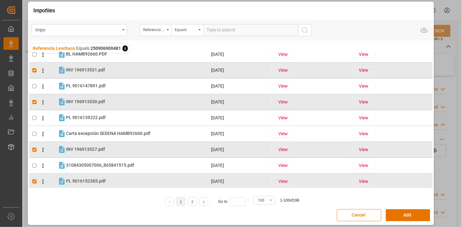
scroll to position [70, 0]
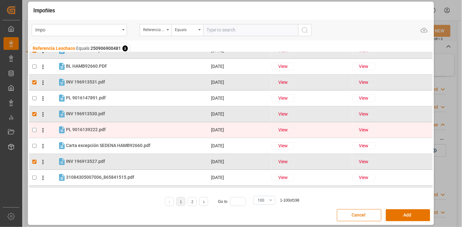
click at [106, 123] on tr "PL 9016139222.pdf PL 9016139222.pdf 26-08-2025 View View" at bounding box center [230, 130] width 403 height 16
checkbox input "true"
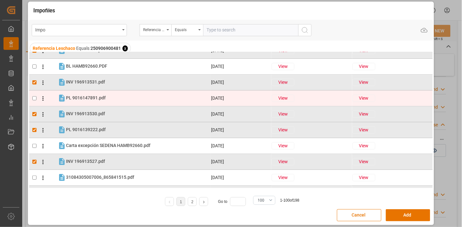
click at [99, 100] on div "PL 9016147891.pdf PL 9016147891.pdf" at bounding box center [86, 98] width 40 height 7
checkbox input "true"
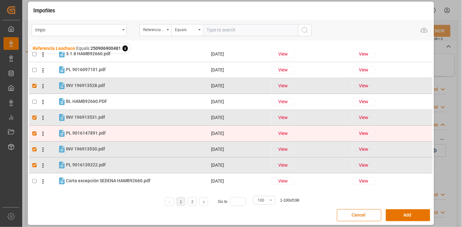
scroll to position [0, 0]
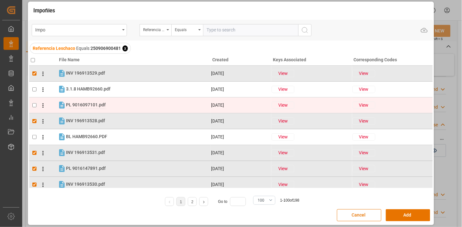
click at [97, 106] on span "PL 9016097101.pdf" at bounding box center [86, 104] width 40 height 5
checkbox input "true"
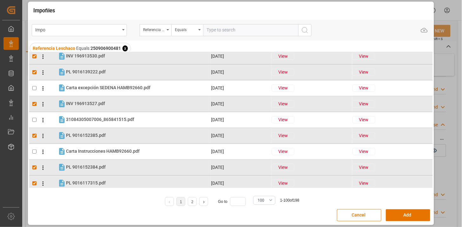
scroll to position [141, 0]
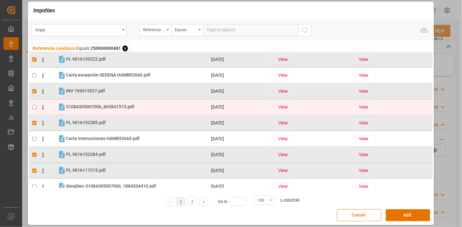
drag, startPoint x: 103, startPoint y: 108, endPoint x: 102, endPoint y: 102, distance: 6.4
click at [101, 107] on span "31084305007006_865841515.pdf" at bounding box center [100, 106] width 68 height 5
checkbox input "true"
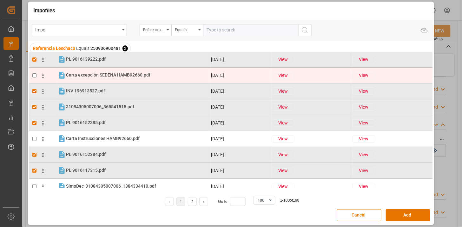
drag, startPoint x: 102, startPoint y: 102, endPoint x: 86, endPoint y: 76, distance: 30.1
click at [86, 76] on span "Carta excepción SEDENA HAMB92660.pdf" at bounding box center [108, 74] width 84 height 5
click at [83, 74] on span "Carta excepción SEDENA HAMB92660.pdf" at bounding box center [108, 74] width 84 height 5
checkbox input "false"
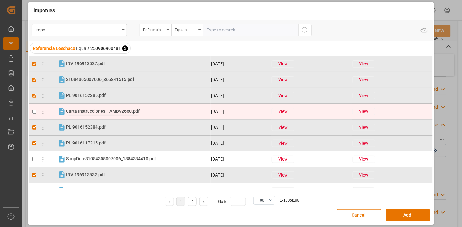
scroll to position [176, 0]
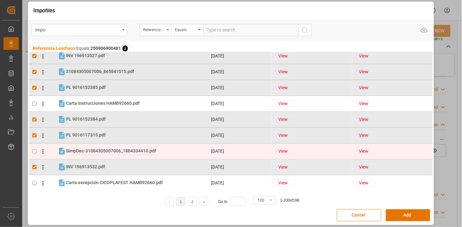
drag, startPoint x: 108, startPoint y: 147, endPoint x: 138, endPoint y: 151, distance: 30.1
click at [108, 147] on div "SimpDec-31084305007006_1884334410.pdf SimpDec-31084305007006_1884334410.pdf" at bounding box center [138, 151] width 144 height 8
checkbox input "true"
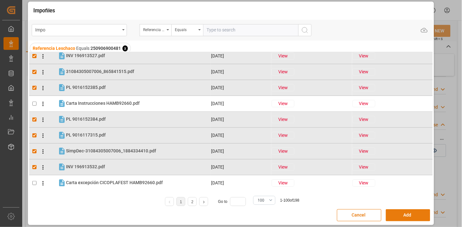
click at [403, 218] on button "Add" at bounding box center [408, 215] width 44 height 12
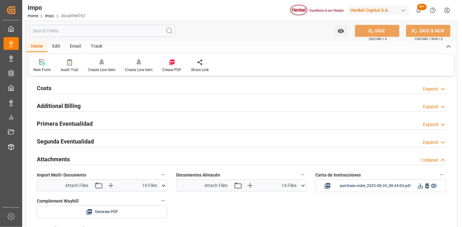
scroll to position [520, 0]
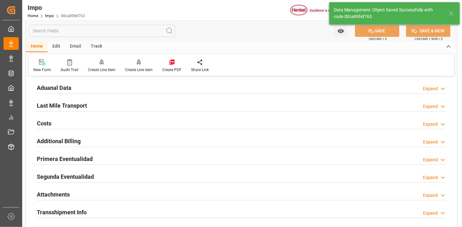
click at [135, 103] on div "Last Mile Transport Expand" at bounding box center [241, 105] width 409 height 12
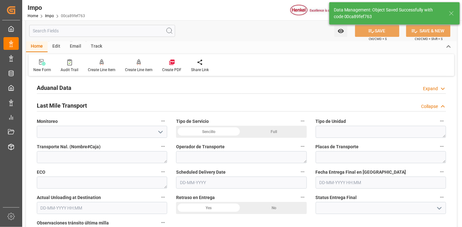
scroll to position [555, 0]
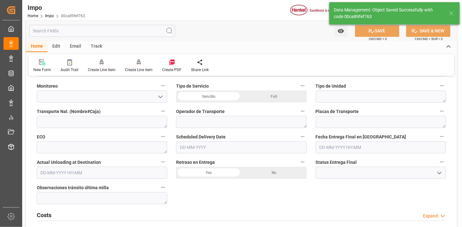
drag, startPoint x: 211, startPoint y: 101, endPoint x: 326, endPoint y: 95, distance: 115.3
click at [217, 100] on div "Sencillo" at bounding box center [208, 96] width 65 height 12
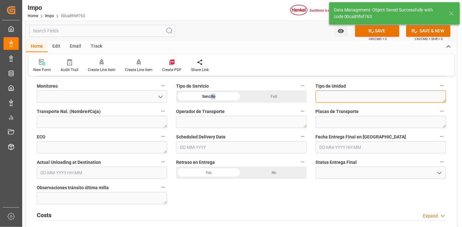
click at [328, 94] on textarea at bounding box center [381, 96] width 130 height 12
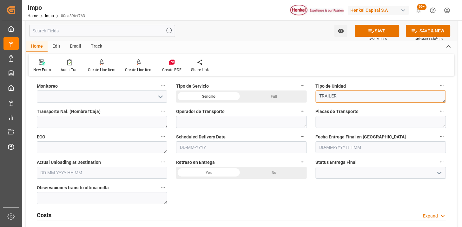
type textarea "TRAILER"
click at [211, 148] on input "text" at bounding box center [241, 147] width 130 height 12
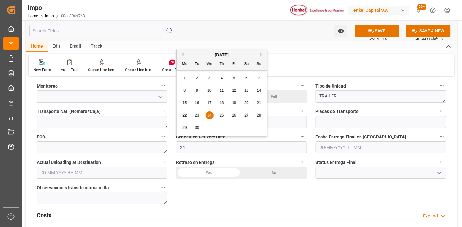
type input "24-09-2025"
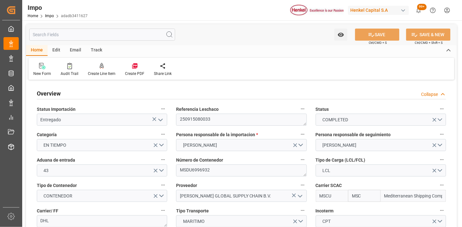
type input "MSC"
type input "Mediterranean Shipping Company"
type input "0"
type input "4"
type input "4.76"
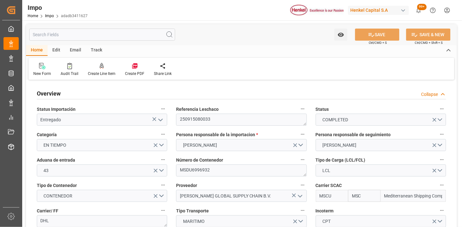
type input "5"
type input "[DATE]"
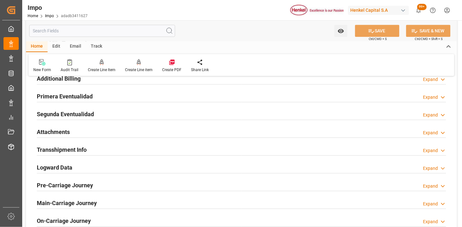
scroll to position [564, 0]
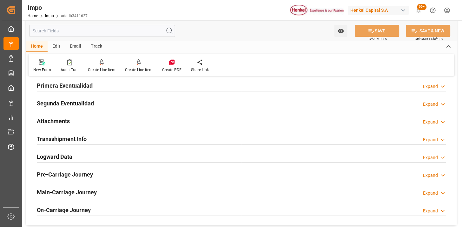
click at [106, 86] on div "Primera Eventualidad Expand" at bounding box center [241, 85] width 409 height 12
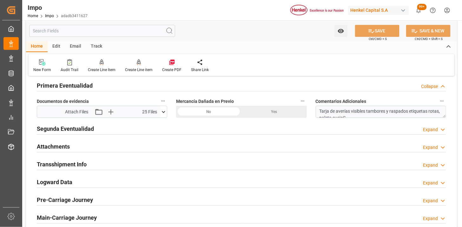
click at [162, 111] on icon at bounding box center [163, 111] width 7 height 7
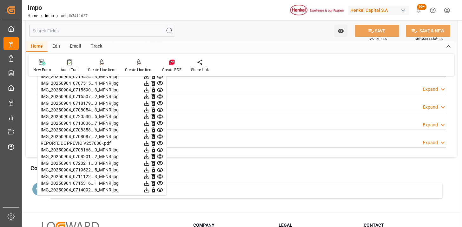
scroll to position [670, 0]
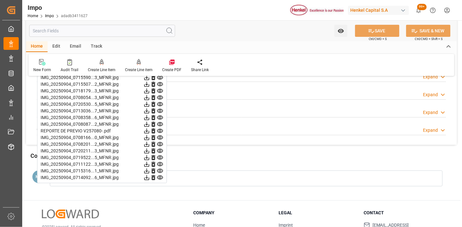
click at [160, 129] on icon at bounding box center [160, 131] width 6 height 4
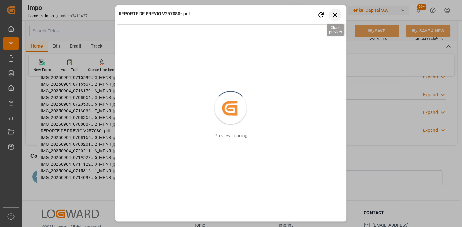
click at [335, 17] on icon "button" at bounding box center [335, 15] width 8 height 8
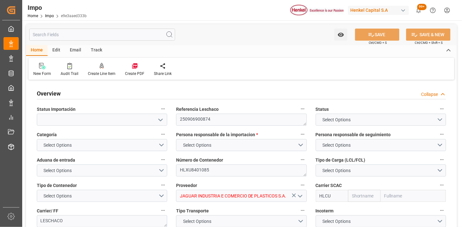
type input "Hapag [PERSON_NAME]"
type input "Hapag Lloyd Aktiengesellschaft"
type input "1"
type input "32.904"
type input "20"
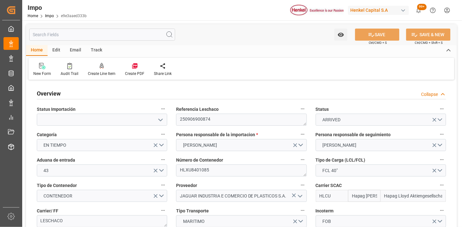
type input "[DATE]"
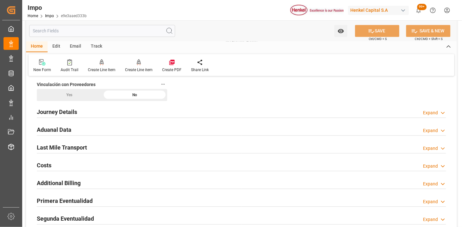
scroll to position [423, 0]
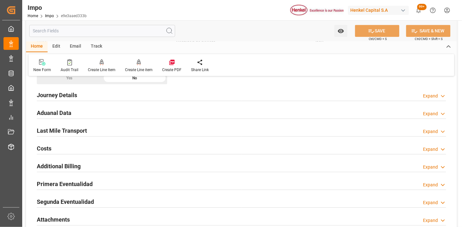
click at [120, 113] on div "Aduanal Data Expand" at bounding box center [241, 112] width 409 height 12
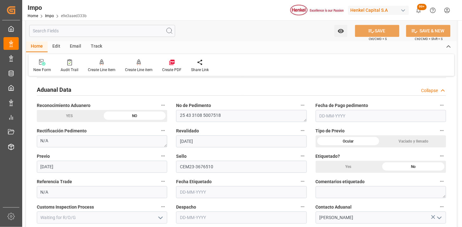
scroll to position [458, 0]
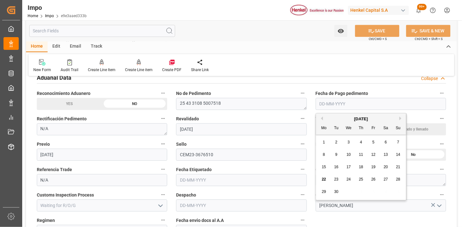
click at [327, 106] on input "text" at bounding box center [381, 104] width 130 height 12
type input "[DATE]"
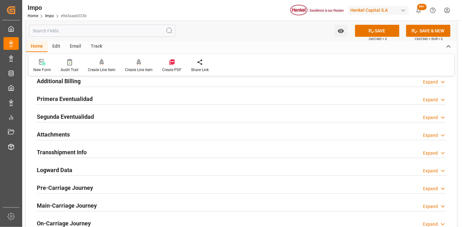
scroll to position [740, 0]
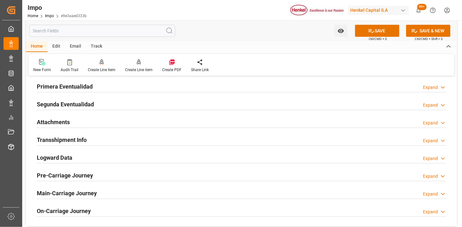
click at [75, 125] on div "Attachments Expand" at bounding box center [241, 121] width 409 height 12
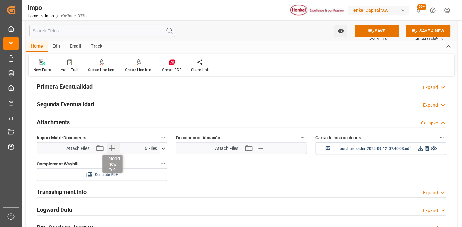
click at [114, 148] on icon "button" at bounding box center [112, 148] width 10 height 10
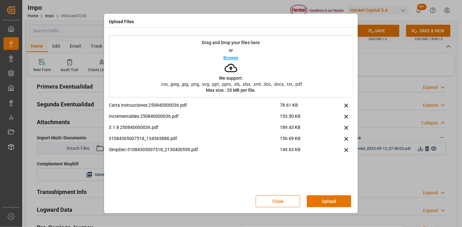
drag, startPoint x: 335, startPoint y: 200, endPoint x: 313, endPoint y: 206, distance: 22.5
click at [334, 200] on button "Upload" at bounding box center [329, 201] width 44 height 12
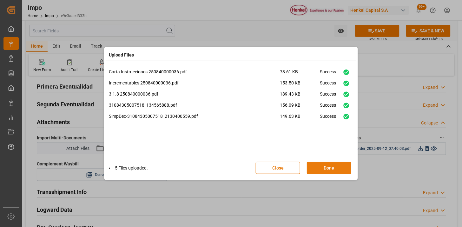
click at [325, 170] on button "Done" at bounding box center [329, 168] width 44 height 12
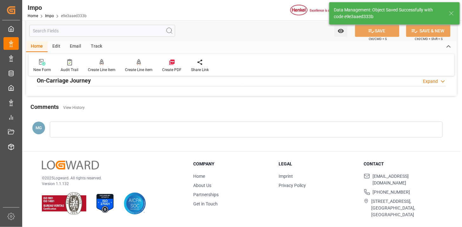
scroll to position [520, 0]
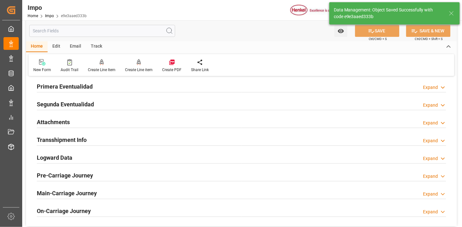
drag, startPoint x: 122, startPoint y: 125, endPoint x: 219, endPoint y: 147, distance: 99.3
click at [122, 125] on div "Attachments Expand" at bounding box center [241, 121] width 409 height 12
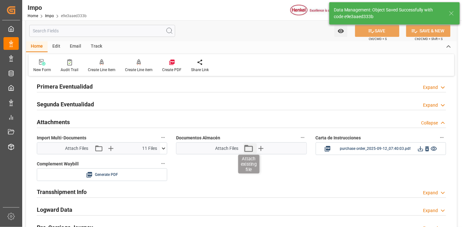
click at [248, 149] on icon "button" at bounding box center [248, 148] width 10 height 10
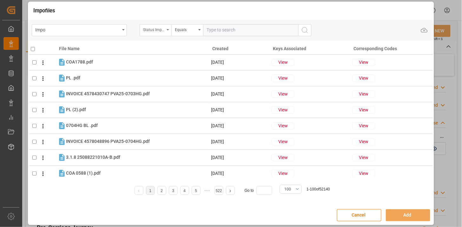
click at [162, 31] on div "Status Importación" at bounding box center [154, 28] width 22 height 7
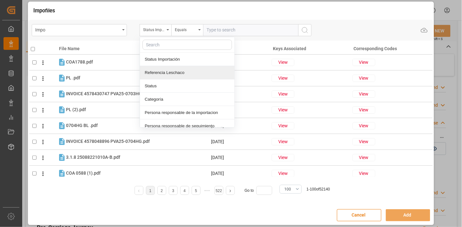
drag, startPoint x: 179, startPoint y: 69, endPoint x: 220, endPoint y: 43, distance: 48.5
click at [180, 69] on div "Referencia Leschaco" at bounding box center [187, 72] width 95 height 13
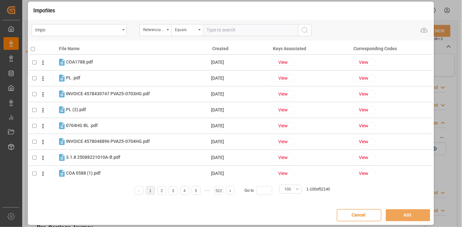
drag, startPoint x: 226, startPoint y: 32, endPoint x: 251, endPoint y: 42, distance: 26.9
click input "text"
paste input "28449"
click input "28449"
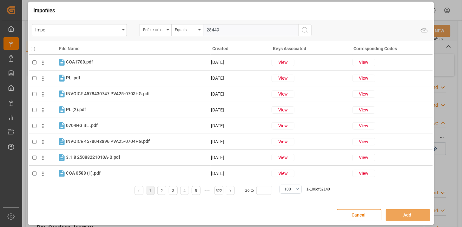
paste input "50906900874"
type input "250906900874"
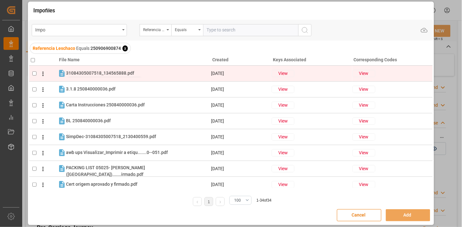
click span "31084305007518_134565888.pdf"
checkbox input "true"
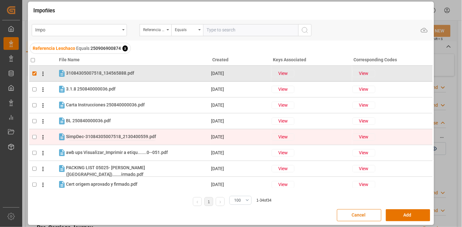
click span "SimpDec-31084305007518_2130400559.pdf"
checkbox input "true"
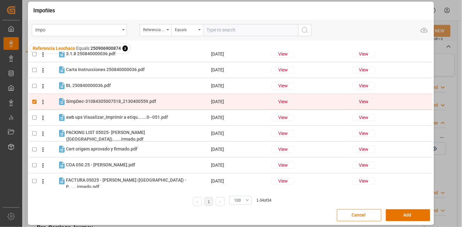
scroll to position [70, 0]
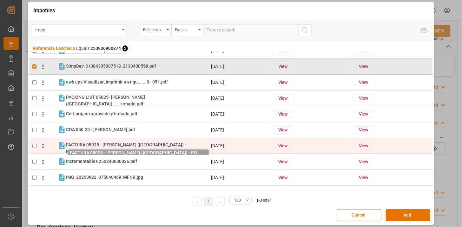
click span "FACTURA 05025 - HENKEL (MÉXICO) - P.......irmado.pdf"
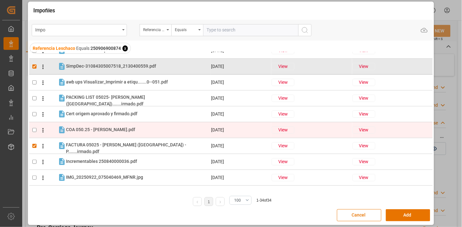
checkbox input "true"
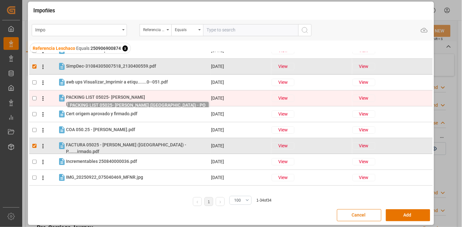
click span "PACKING LIST 05025- HENKEL (MÉXICO).......irmado.pdf"
checkbox input "true"
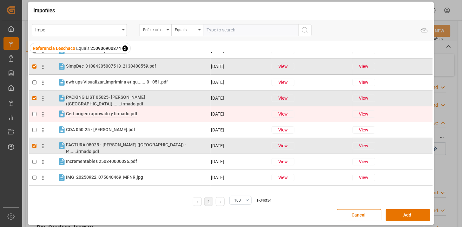
click span "Cert origem aprovado y firmado.pdf"
checkbox input "true"
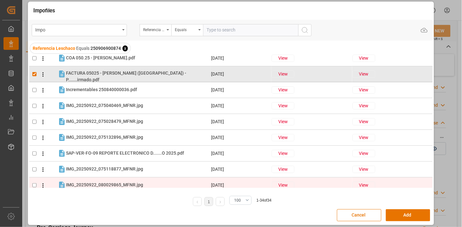
scroll to position [176, 0]
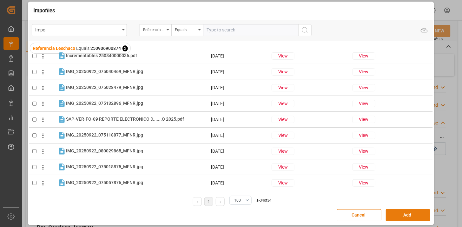
click button "Add"
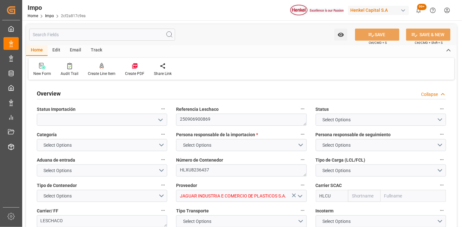
type input "Hapag [PERSON_NAME]"
type input "Hapag Lloyd Aktiengesellschaft"
type input "1"
type input "32.904"
type input "20"
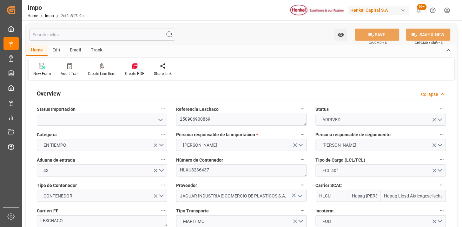
type input "[DATE]"
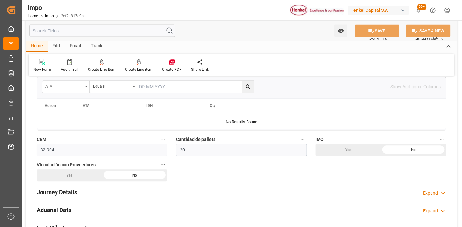
scroll to position [388, 0]
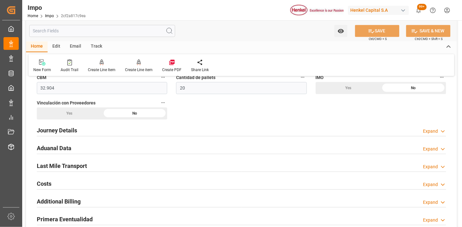
click at [120, 148] on div "Aduanal Data Expand" at bounding box center [241, 147] width 409 height 12
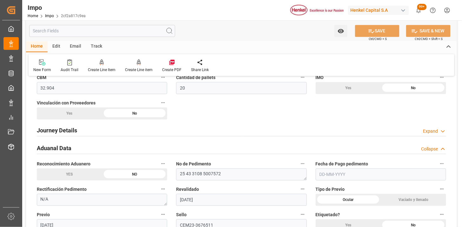
scroll to position [458, 0]
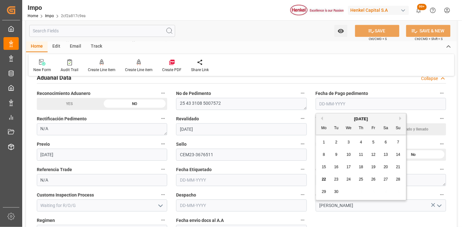
click at [340, 100] on input "text" at bounding box center [381, 104] width 130 height 12
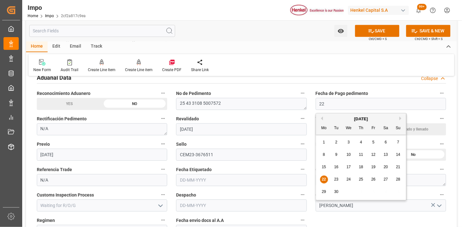
type input "[DATE]"
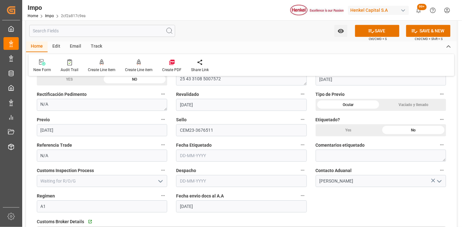
scroll to position [493, 0]
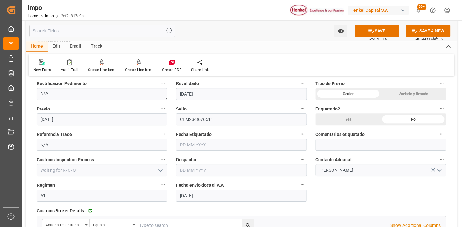
click at [231, 167] on input "text" at bounding box center [241, 170] width 130 height 12
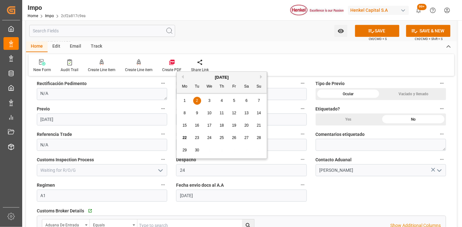
type input "[DATE]"
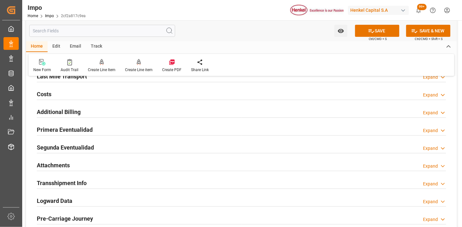
scroll to position [705, 0]
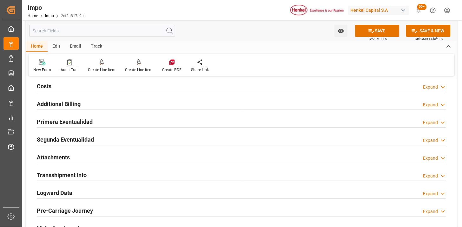
click at [160, 119] on div "Primera Eventualidad Expand" at bounding box center [241, 121] width 409 height 12
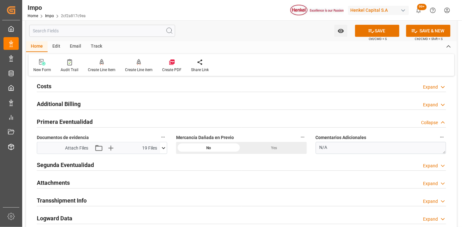
click at [162, 119] on div "Primera Eventualidad Collapse" at bounding box center [241, 121] width 409 height 12
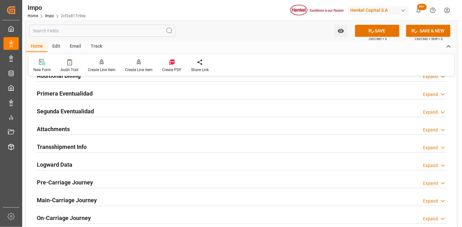
scroll to position [740, 0]
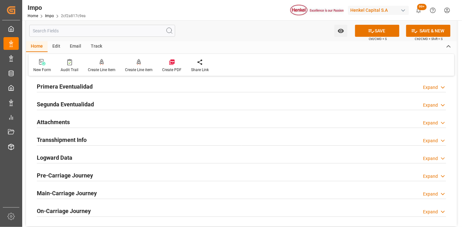
click at [120, 125] on div "Attachments Expand" at bounding box center [241, 121] width 409 height 12
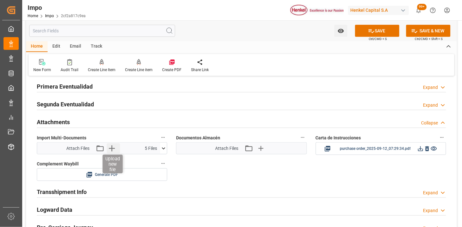
click at [113, 147] on icon "button" at bounding box center [112, 148] width 10 height 10
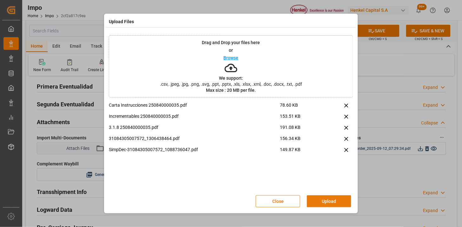
click at [325, 201] on button "Upload" at bounding box center [329, 201] width 44 height 12
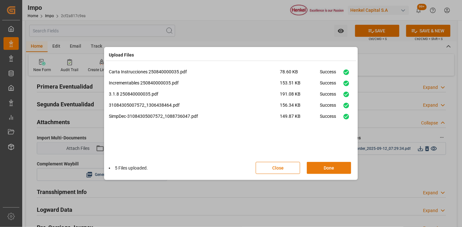
click at [324, 167] on button "Done" at bounding box center [329, 168] width 44 height 12
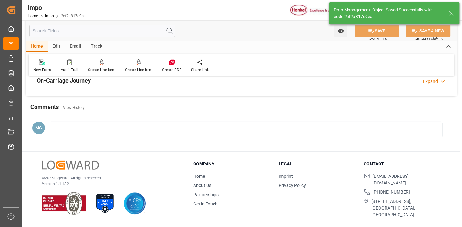
scroll to position [520, 0]
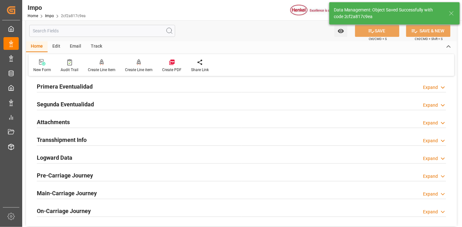
drag, startPoint x: 153, startPoint y: 121, endPoint x: 242, endPoint y: 171, distance: 102.1
click at [154, 121] on div "Attachments Expand" at bounding box center [241, 121] width 409 height 12
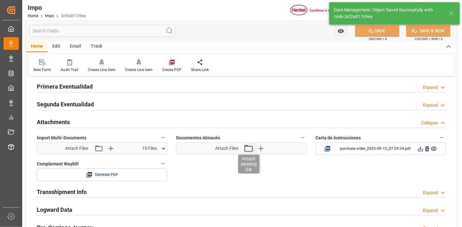
click at [245, 149] on icon "button" at bounding box center [248, 148] width 10 height 10
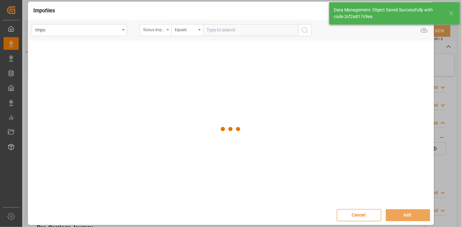
click at [159, 32] on div "Status Importación" at bounding box center [154, 28] width 22 height 7
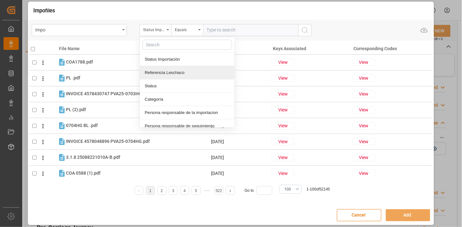
click at [170, 73] on div "Referencia Leschaco" at bounding box center [187, 72] width 95 height 13
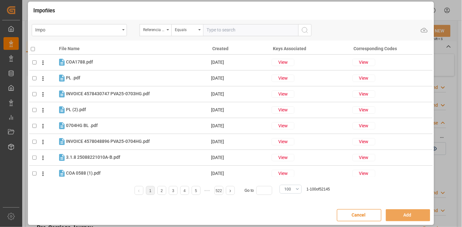
click at [215, 30] on input "text" at bounding box center [250, 30] width 95 height 12
paste input "250906900869"
type input "250906900869"
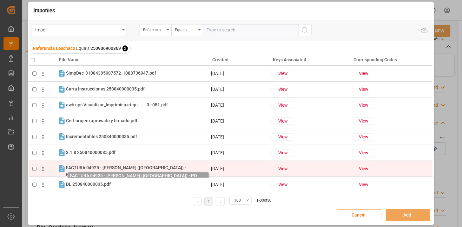
click at [126, 168] on span "FACTURA 04925 - [PERSON_NAME] ([GEOGRAPHIC_DATA]) - P.......irmado.pdf" at bounding box center [126, 171] width 120 height 12
checkbox input "true"
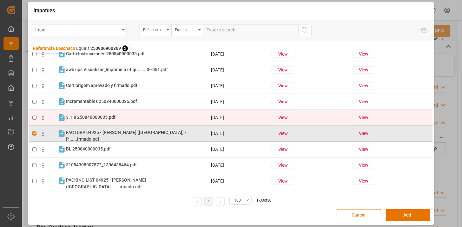
scroll to position [70, 0]
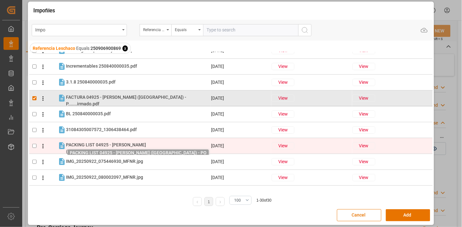
click at [145, 147] on span "PACKING LIST 04925 - [PERSON_NAME] ([GEOGRAPHIC_DATA].......irmado.pdf" at bounding box center [106, 148] width 80 height 12
checkbox input "true"
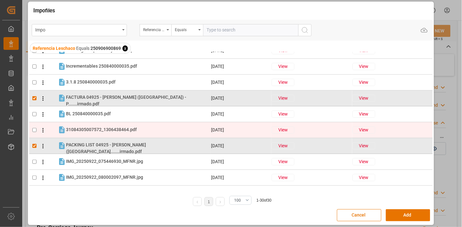
click at [147, 130] on div "31084305007572_1306438464.pdf 31084305007572_1306438464.pdf" at bounding box center [138, 130] width 144 height 8
checkbox input "true"
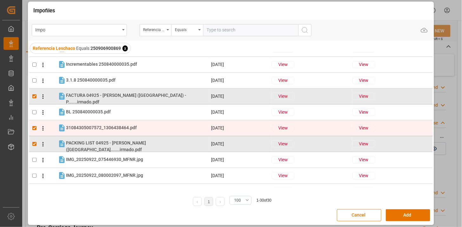
scroll to position [0, 0]
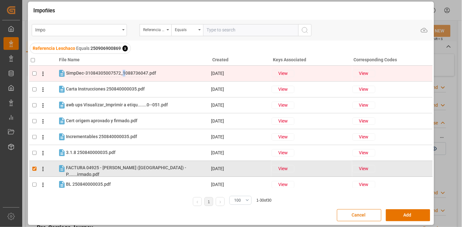
click at [123, 75] on span "SimpDec-31084305007572_1088736047.pdf" at bounding box center [111, 72] width 90 height 5
checkbox input "true"
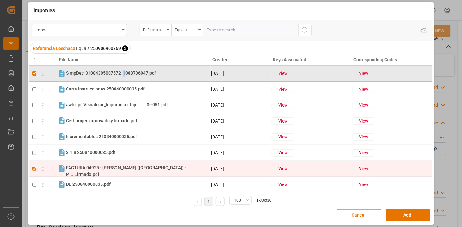
scroll to position [70, 0]
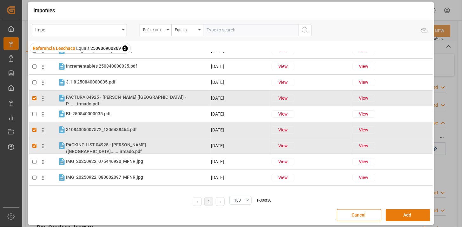
click at [397, 216] on button "Add" at bounding box center [408, 215] width 44 height 12
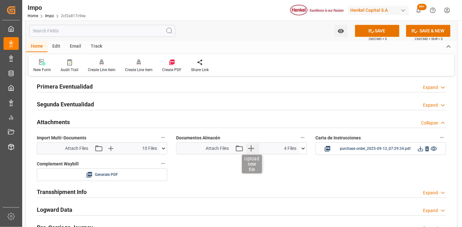
click at [254, 151] on icon "button" at bounding box center [251, 148] width 10 height 10
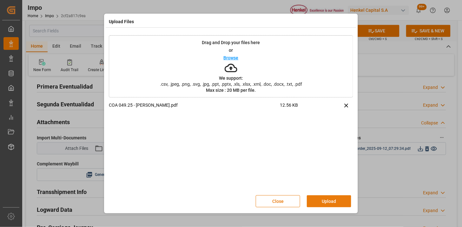
click at [335, 200] on button "Upload" at bounding box center [329, 201] width 44 height 12
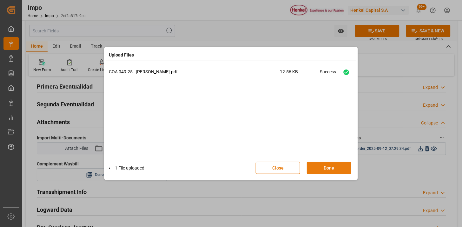
click at [330, 167] on button "Done" at bounding box center [329, 168] width 44 height 12
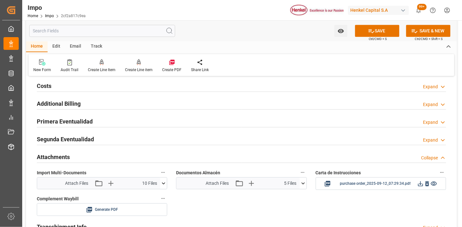
scroll to position [520, 0]
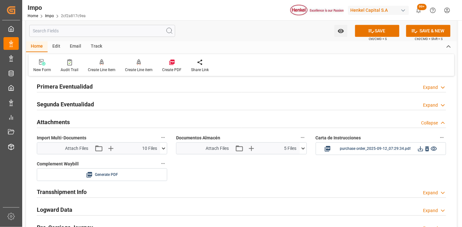
click at [304, 149] on icon at bounding box center [303, 148] width 7 height 7
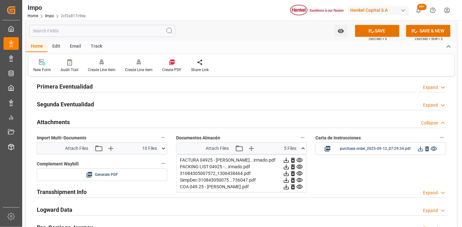
click at [303, 149] on icon at bounding box center [303, 148] width 7 height 7
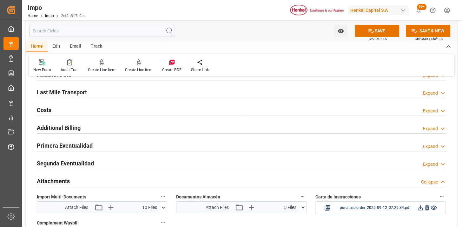
scroll to position [449, 0]
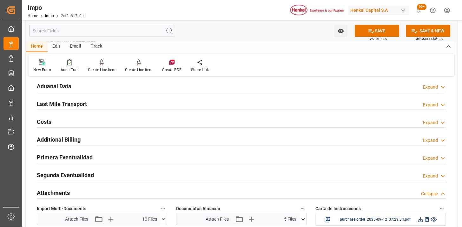
click at [72, 86] on div "Aduanal Data Expand" at bounding box center [241, 86] width 409 height 12
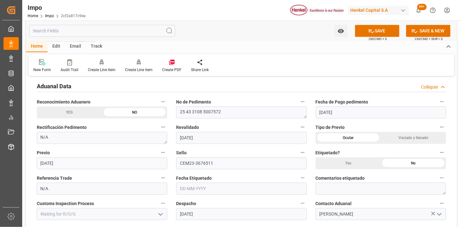
click at [74, 86] on div "Aduanal Data Collapse" at bounding box center [241, 86] width 409 height 12
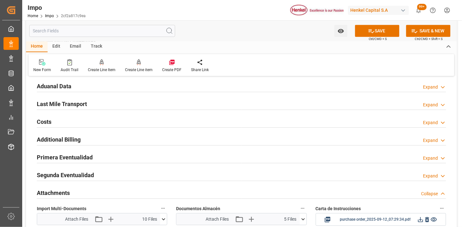
click at [81, 99] on div "Last Mile Transport" at bounding box center [62, 103] width 50 height 12
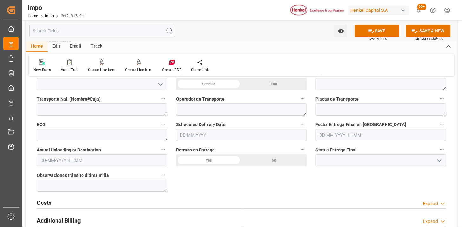
scroll to position [520, 0]
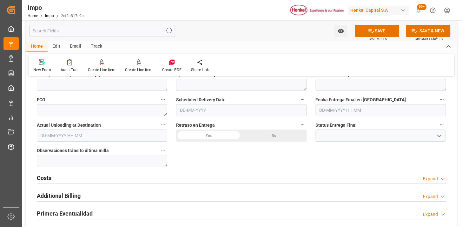
click at [215, 112] on input "text" at bounding box center [241, 110] width 130 height 12
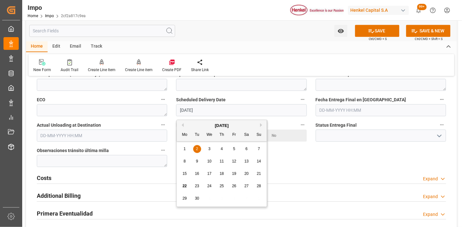
click at [215, 112] on input "[DATE]" at bounding box center [241, 110] width 130 height 12
type input "[DATE]"
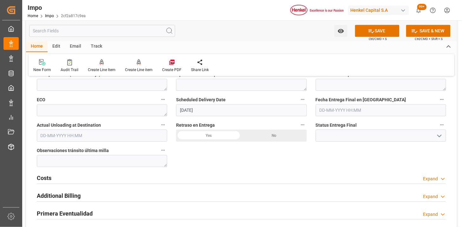
click at [173, 121] on div "Retraso en Entrega Yes No" at bounding box center [241, 130] width 139 height 25
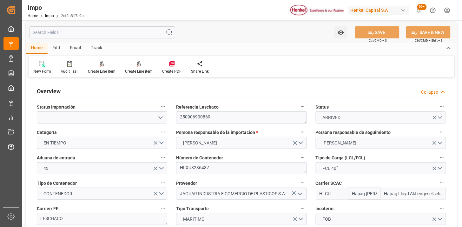
scroll to position [0, 0]
